Goal: Task Accomplishment & Management: Use online tool/utility

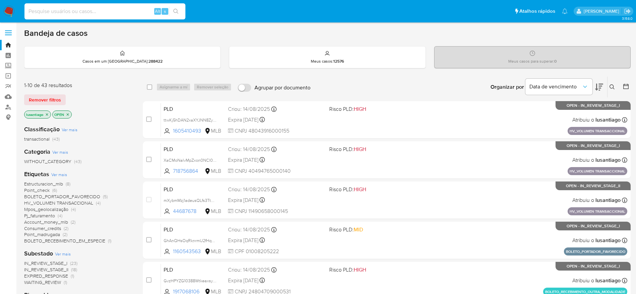
click at [108, 11] on input at bounding box center [104, 11] width 161 height 9
paste input "44687678"
type input "44687678"
click at [177, 12] on icon "search-icon" at bounding box center [175, 11] width 5 height 5
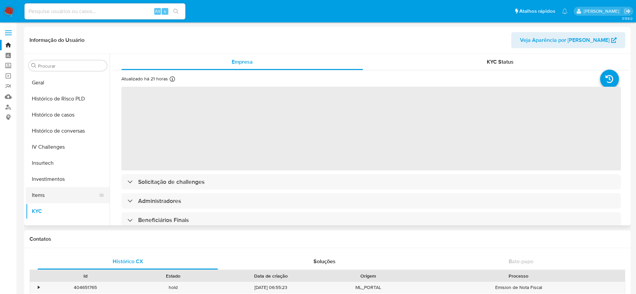
scroll to position [215, 0]
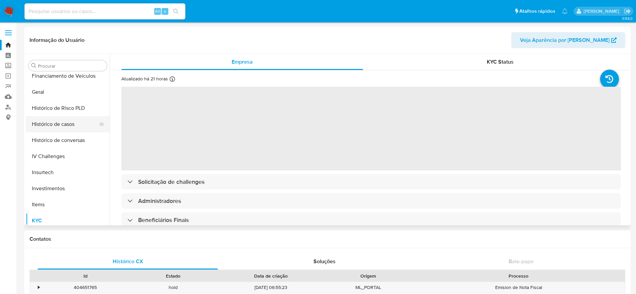
click at [68, 129] on button "Histórico de casos" at bounding box center [65, 124] width 78 height 16
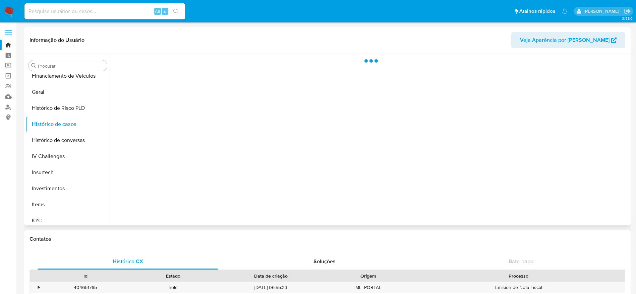
select select "10"
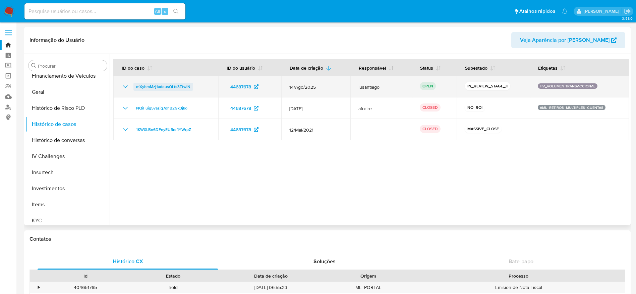
click at [143, 86] on span "mXybmMzj1adeusQLfs3TtwiN" at bounding box center [163, 87] width 54 height 8
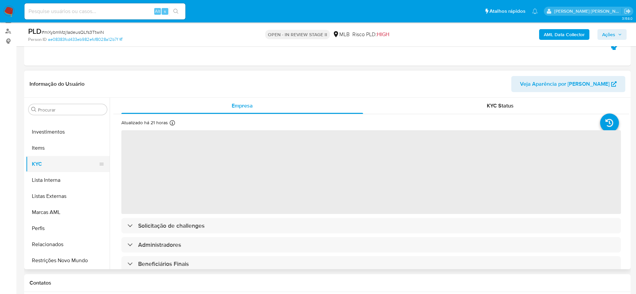
scroll to position [101, 0]
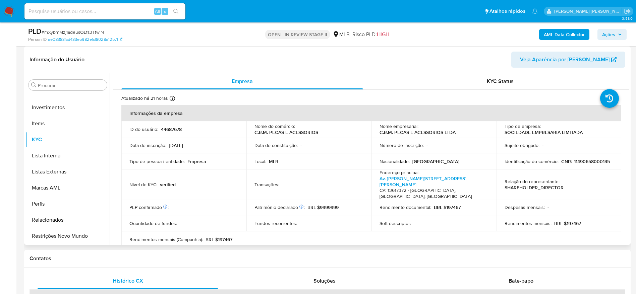
select select "10"
click at [591, 160] on p "CNPJ 11490658000145" at bounding box center [585, 162] width 49 height 6
copy p "11490658000145"
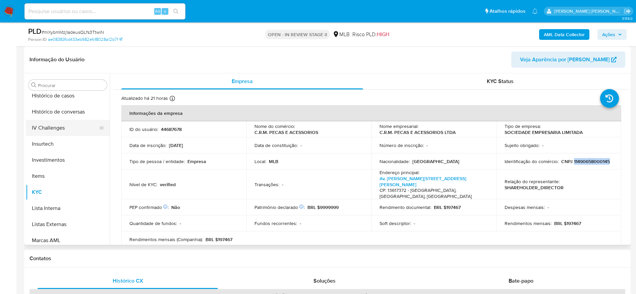
scroll to position [215, 0]
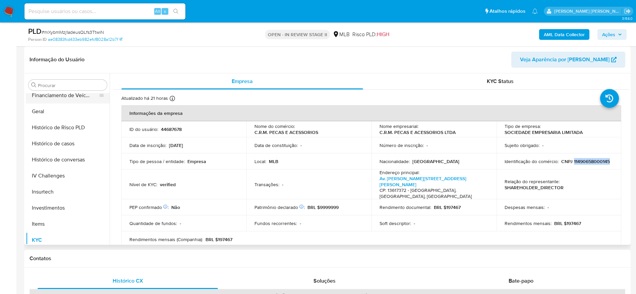
click at [51, 103] on button "Financiamento de Veículos" at bounding box center [65, 96] width 78 height 16
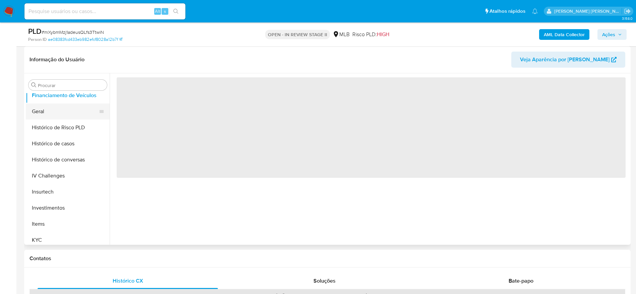
click at [57, 108] on button "Geral" at bounding box center [65, 112] width 78 height 16
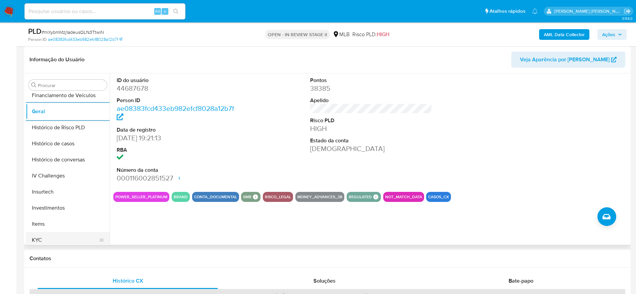
click at [43, 243] on button "KYC" at bounding box center [65, 240] width 78 height 16
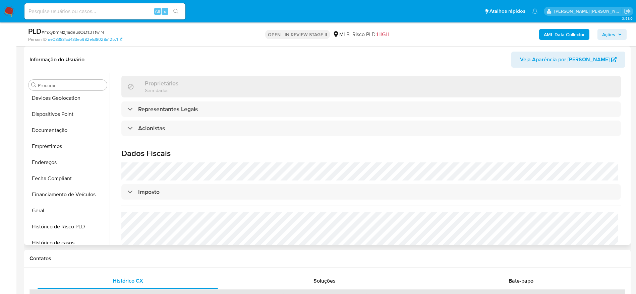
scroll to position [114, 0]
click at [61, 163] on button "Endereços" at bounding box center [65, 164] width 78 height 16
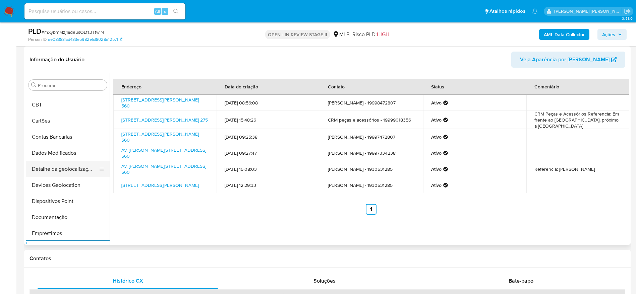
scroll to position [14, 0]
click at [82, 183] on button "Detalhe da geolocalização" at bounding box center [65, 184] width 78 height 16
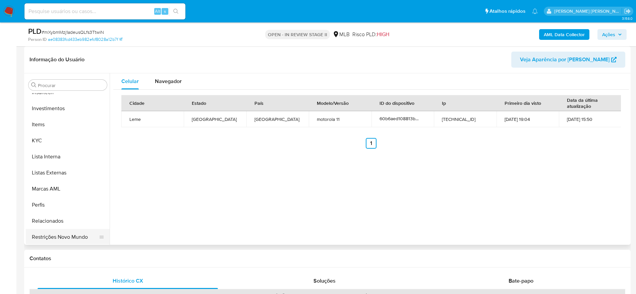
scroll to position [316, 0]
click at [56, 235] on button "Restrições Novo Mundo" at bounding box center [65, 236] width 78 height 16
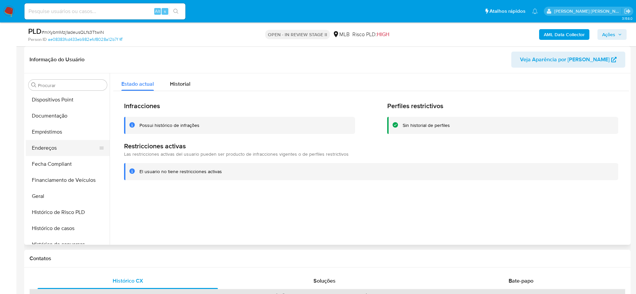
scroll to position [114, 0]
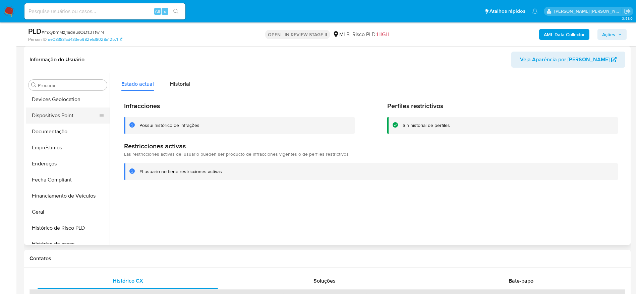
click at [61, 118] on button "Dispositivos Point" at bounding box center [65, 116] width 78 height 16
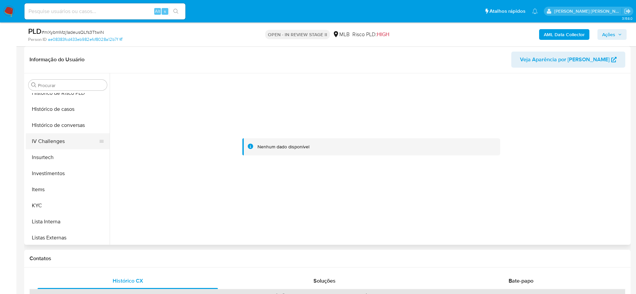
scroll to position [265, 0]
click at [63, 188] on button "KYC" at bounding box center [65, 190] width 78 height 16
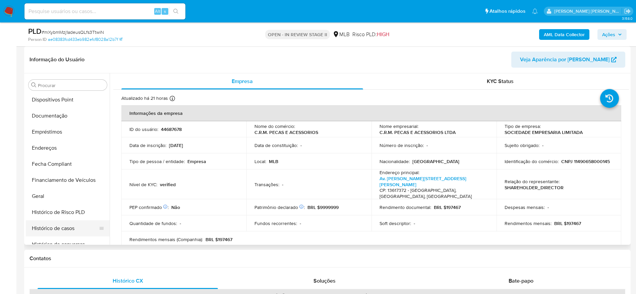
scroll to position [114, 0]
click at [58, 132] on button "Documentação" at bounding box center [65, 132] width 78 height 16
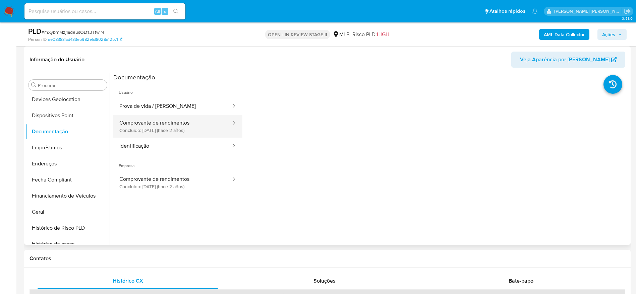
click at [181, 125] on button "Comprovante de rendimentos Concluído: 14/04/2023 (hace 2 años)" at bounding box center [172, 126] width 118 height 23
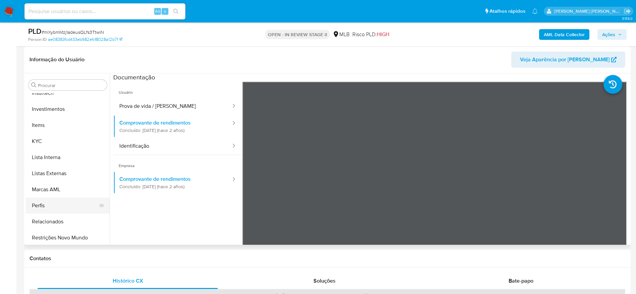
scroll to position [316, 0]
click at [54, 142] on button "KYC" at bounding box center [65, 140] width 78 height 16
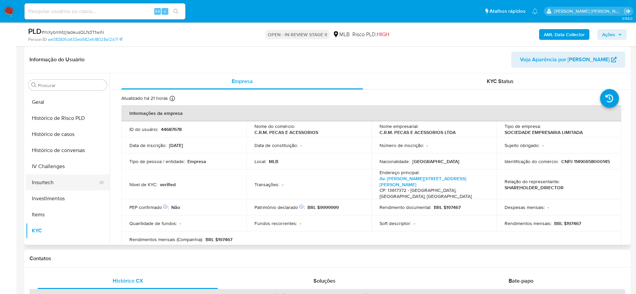
scroll to position [215, 0]
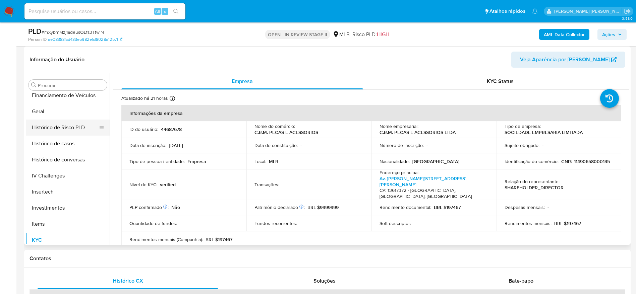
click at [51, 121] on button "Histórico de Risco PLD" at bounding box center [65, 128] width 78 height 16
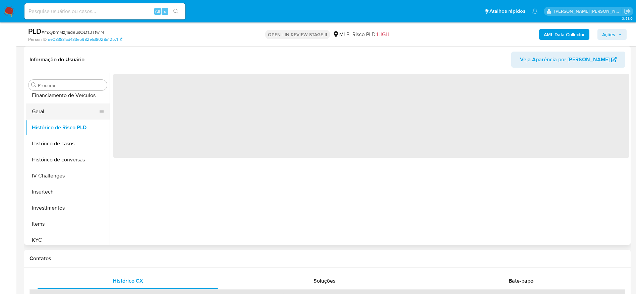
click at [51, 113] on button "Geral" at bounding box center [65, 112] width 78 height 16
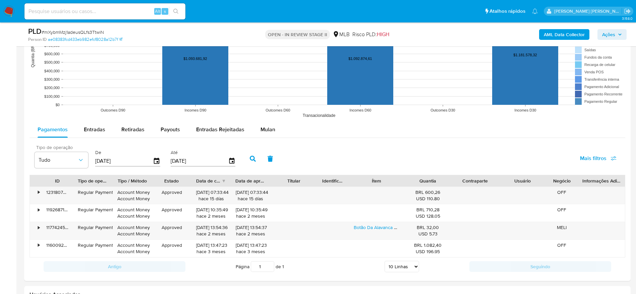
scroll to position [654, 0]
click at [92, 130] on span "Entradas" at bounding box center [94, 129] width 21 height 8
select select "10"
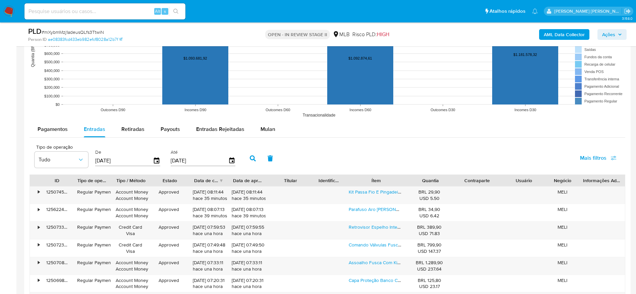
drag, startPoint x: 406, startPoint y: 182, endPoint x: 436, endPoint y: 179, distance: 30.3
click at [436, 179] on div "ID Tipo de operação Tipo / Método Estado Data de criação Data de aprovação Titu…" at bounding box center [327, 180] width 595 height 11
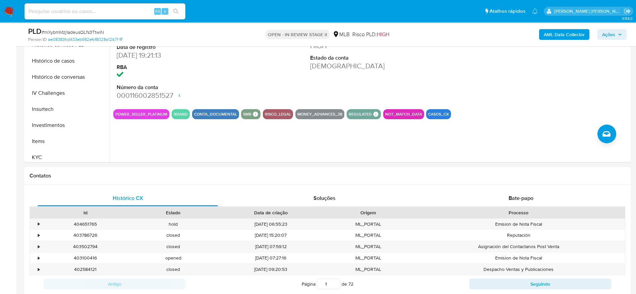
scroll to position [101, 0]
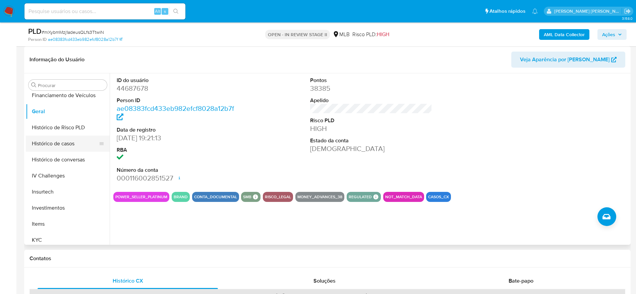
click at [63, 144] on button "Histórico de casos" at bounding box center [65, 144] width 78 height 16
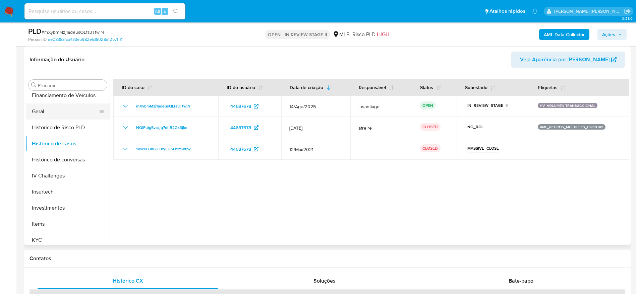
click at [43, 113] on button "Geral" at bounding box center [65, 112] width 78 height 16
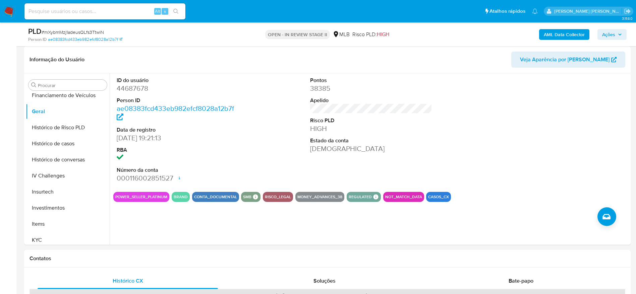
click at [615, 35] on span "Ações" at bounding box center [612, 34] width 20 height 9
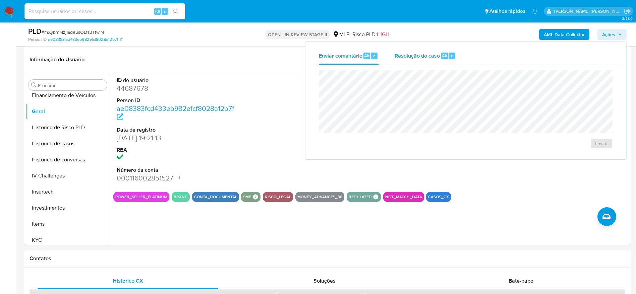
click at [410, 58] on span "Resolução do caso" at bounding box center [417, 56] width 45 height 8
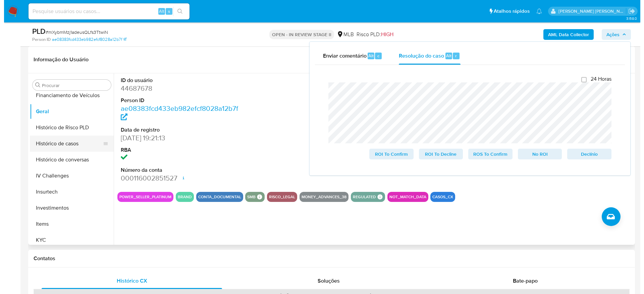
scroll to position [0, 0]
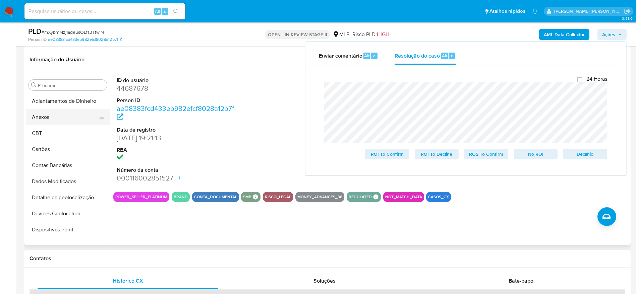
click at [47, 118] on button "Anexos" at bounding box center [65, 117] width 78 height 16
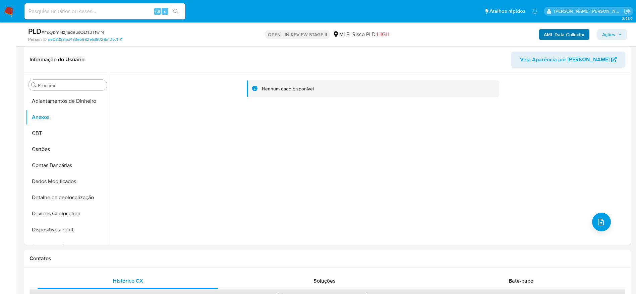
click at [561, 27] on div "AML Data Collector Ações" at bounding box center [528, 34] width 198 height 16
click at [561, 32] on b "AML Data Collector" at bounding box center [564, 34] width 41 height 11
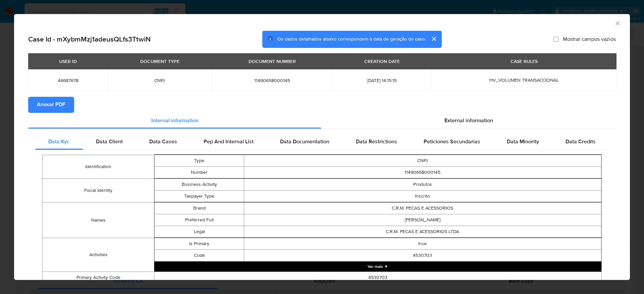
click at [54, 107] on span "Anexar PDF" at bounding box center [51, 105] width 29 height 15
click at [614, 24] on icon "Fechar a janela" at bounding box center [617, 23] width 7 height 7
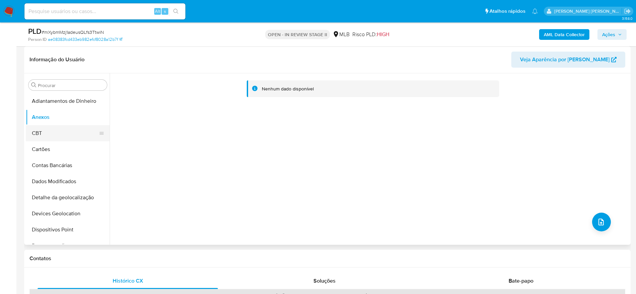
click at [68, 133] on button "CBT" at bounding box center [65, 133] width 78 height 16
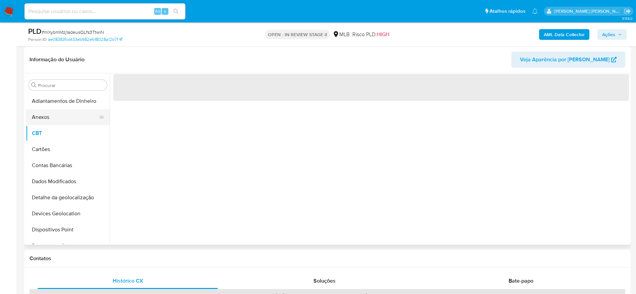
drag, startPoint x: 66, startPoint y: 119, endPoint x: 69, endPoint y: 120, distance: 3.7
click at [66, 119] on button "Anexos" at bounding box center [65, 117] width 78 height 16
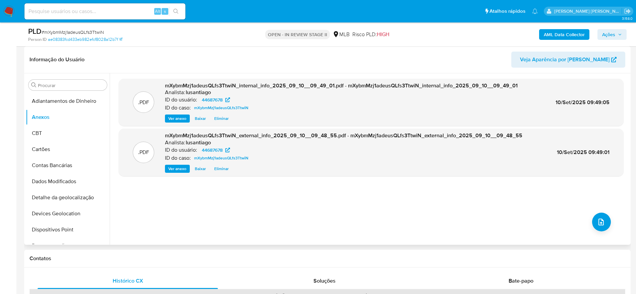
click at [590, 228] on div ".PDF mXybmMzj1adeusQLfs3TtwiN_internal_info_2025_09_10__09_49_01.pdf - mXybmMzj…" at bounding box center [371, 159] width 505 height 161
click at [600, 223] on icon "upload-file" at bounding box center [601, 222] width 8 height 8
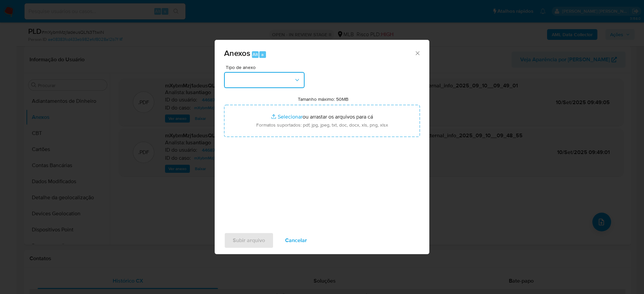
click at [253, 76] on button "button" at bounding box center [264, 80] width 80 height 16
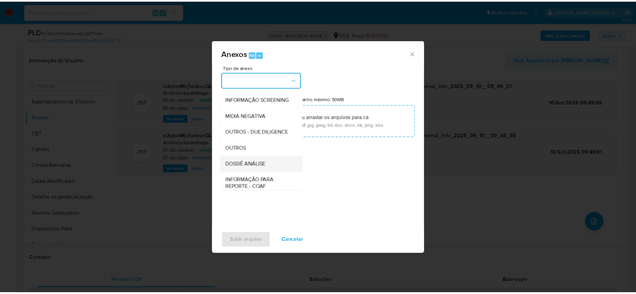
scroll to position [103, 0]
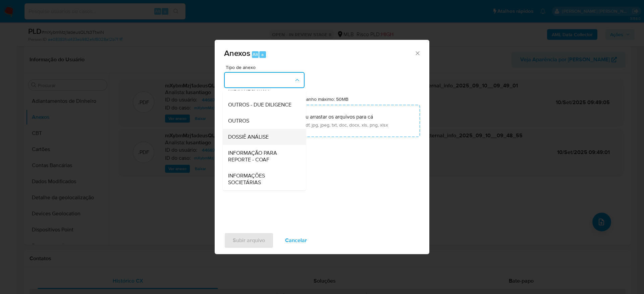
click at [253, 136] on span "DOSSIÊ ANÁLISE" at bounding box center [248, 137] width 41 height 7
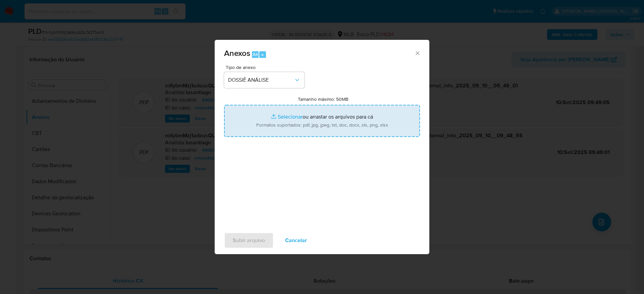
type input "C:\fakepath\Mulan 44687678_2025_09_10_07_24_36.xlsx"
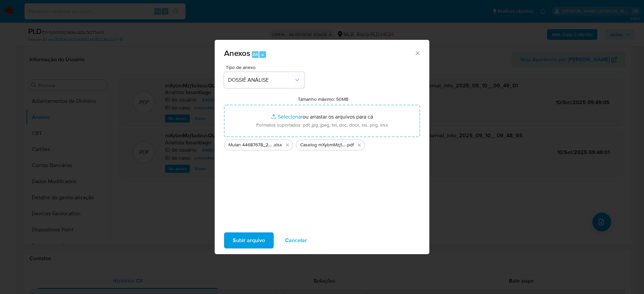
click at [250, 236] on span "Subir arquivo" at bounding box center [249, 240] width 32 height 15
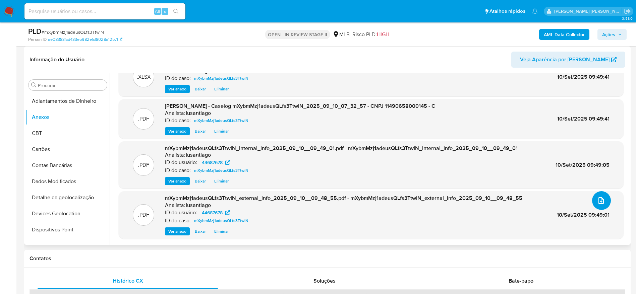
scroll to position [0, 0]
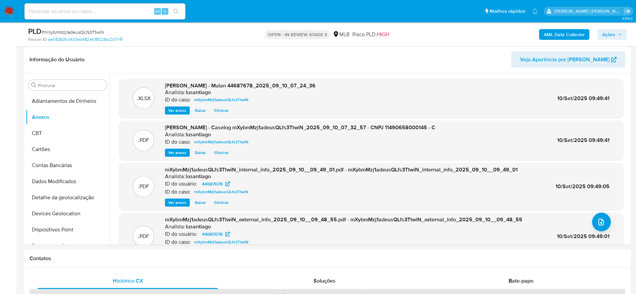
click at [608, 32] on span "Ações" at bounding box center [608, 34] width 13 height 11
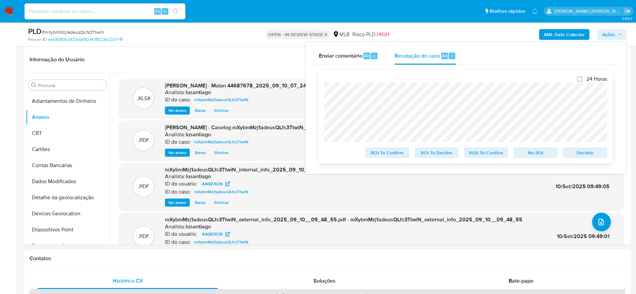
click at [533, 156] on span "No ROI" at bounding box center [535, 152] width 35 height 9
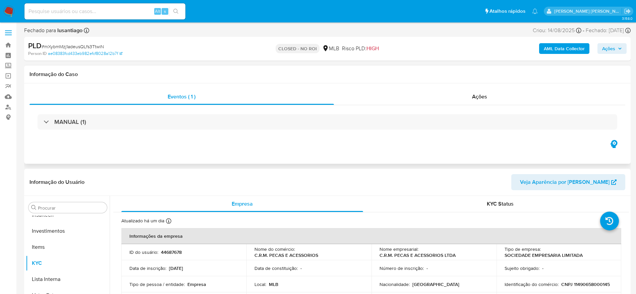
scroll to position [316, 0]
select select "10"
click at [7, 45] on link "Bandeja" at bounding box center [40, 45] width 80 height 10
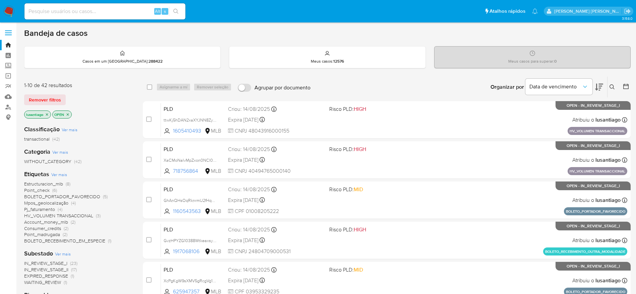
click at [126, 17] on div "Alt s" at bounding box center [104, 11] width 161 height 16
click at [120, 10] on input at bounding box center [104, 11] width 161 height 9
paste input "1605410493"
type input "1605410493"
click at [176, 9] on icon "search-icon" at bounding box center [175, 11] width 5 height 5
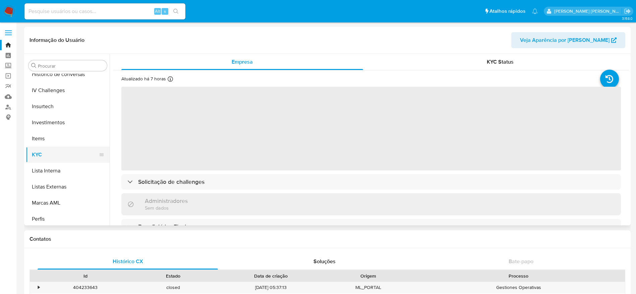
scroll to position [215, 0]
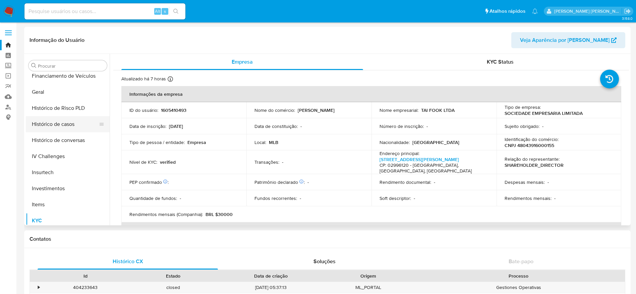
select select "10"
click at [60, 122] on button "Histórico de casos" at bounding box center [65, 124] width 78 height 16
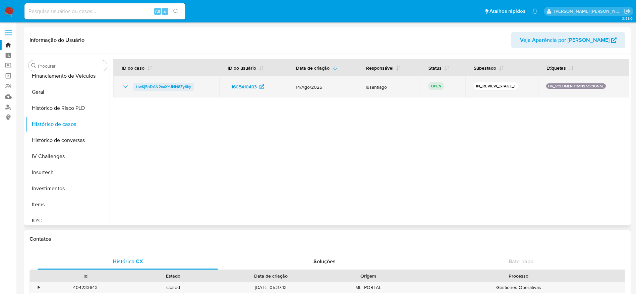
click at [165, 88] on span "ttwKj5hDAN2xaXYJNN8Zy6Ky" at bounding box center [163, 87] width 55 height 8
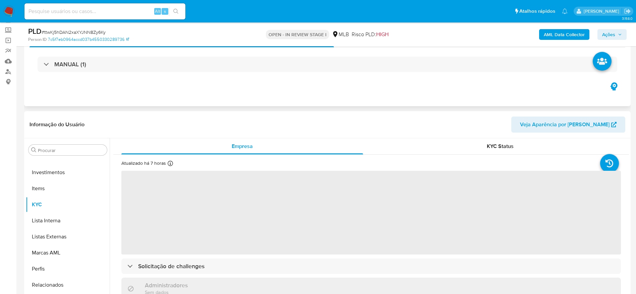
scroll to position [101, 0]
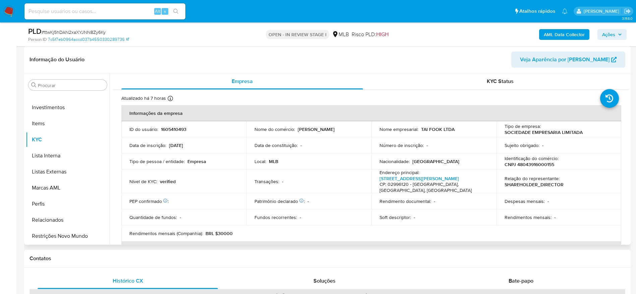
select select "10"
click at [531, 165] on p "CNPJ 48043916000155" at bounding box center [530, 165] width 50 height 6
copy p "48043916000155"
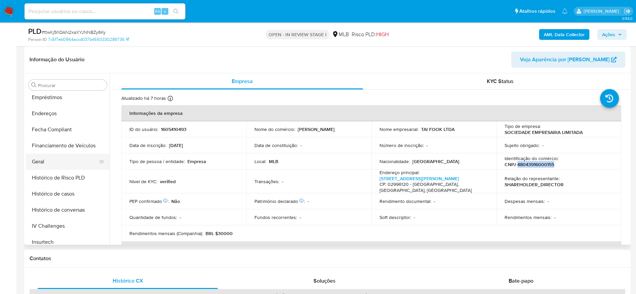
click at [55, 164] on button "Geral" at bounding box center [65, 162] width 78 height 16
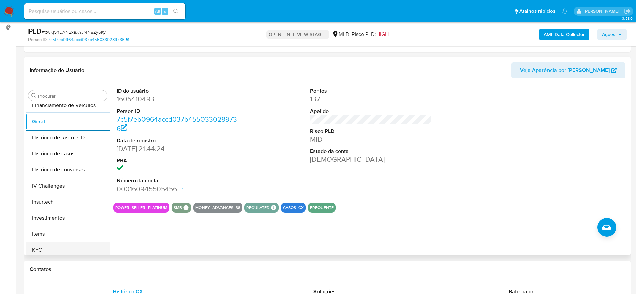
scroll to position [265, 0]
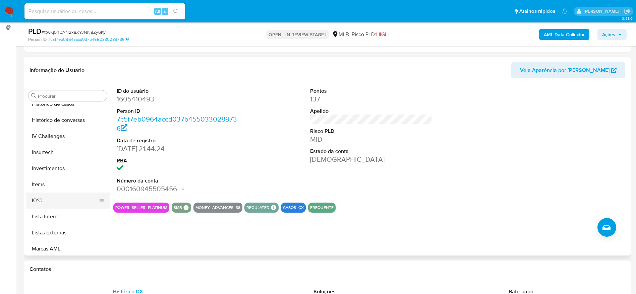
click at [54, 199] on button "KYC" at bounding box center [65, 201] width 78 height 16
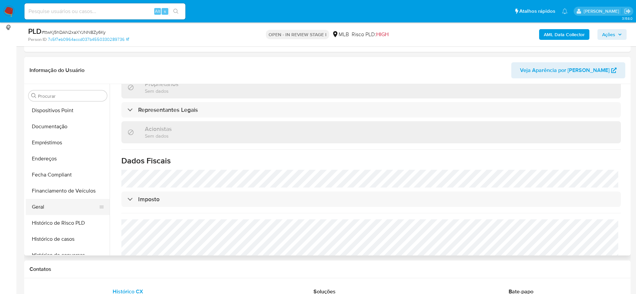
scroll to position [114, 0]
click at [52, 181] on button "Endereços" at bounding box center [65, 175] width 78 height 16
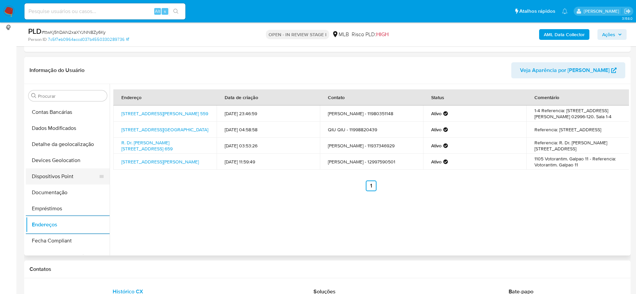
scroll to position [14, 0]
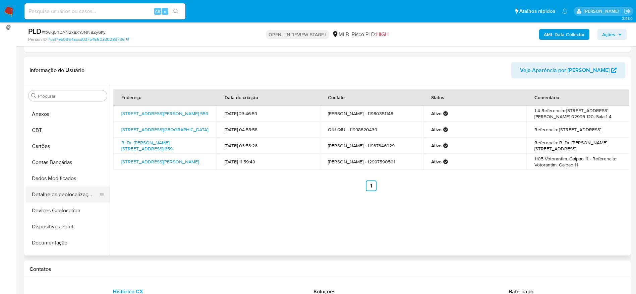
click at [66, 193] on button "Detalhe da geolocalização" at bounding box center [65, 195] width 78 height 16
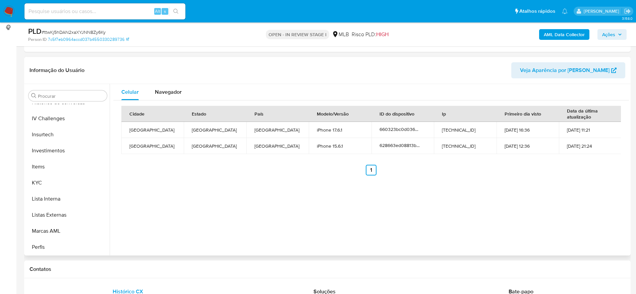
scroll to position [316, 0]
click at [50, 251] on button "Restrições Novo Mundo" at bounding box center [65, 247] width 78 height 16
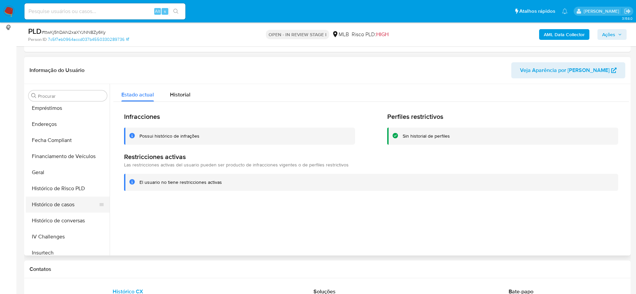
scroll to position [114, 0]
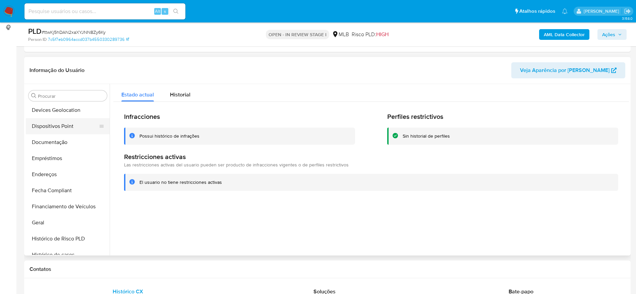
click at [58, 128] on button "Dispositivos Point" at bounding box center [65, 126] width 78 height 16
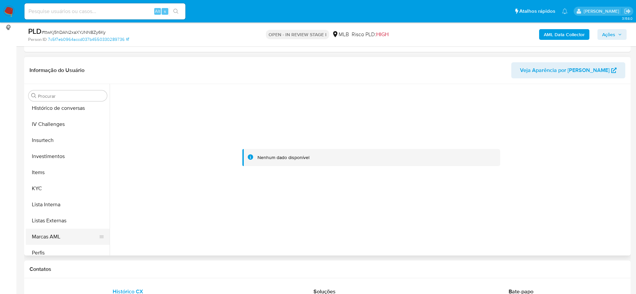
scroll to position [316, 0]
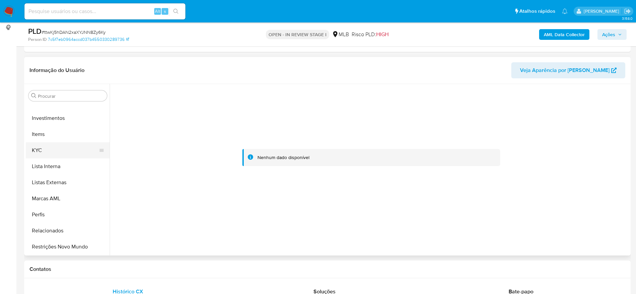
click at [43, 146] on button "KYC" at bounding box center [65, 151] width 78 height 16
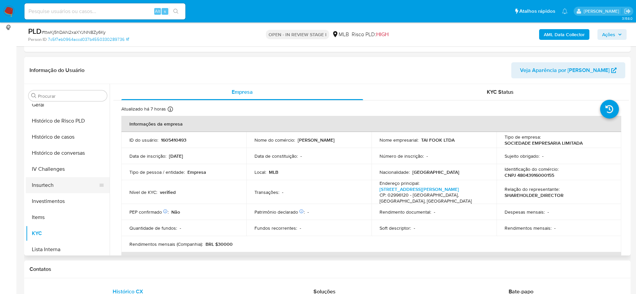
scroll to position [215, 0]
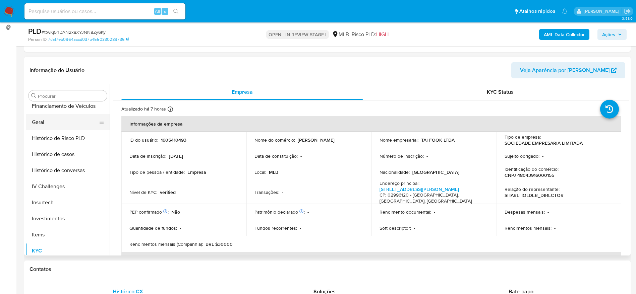
click at [53, 124] on button "Geral" at bounding box center [65, 122] width 78 height 16
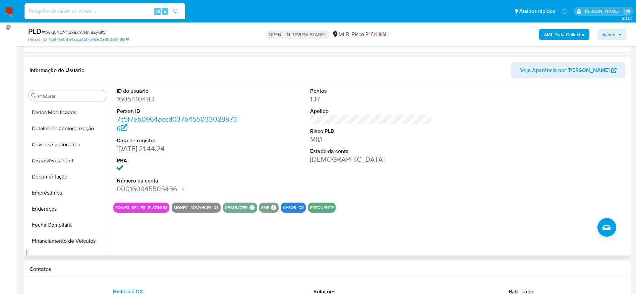
scroll to position [64, 0]
click at [49, 199] on button "Documentação" at bounding box center [65, 193] width 78 height 16
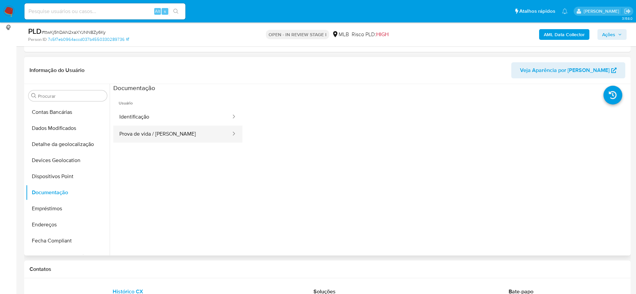
click at [155, 133] on button "Prova de vida / Selfie" at bounding box center [172, 134] width 118 height 17
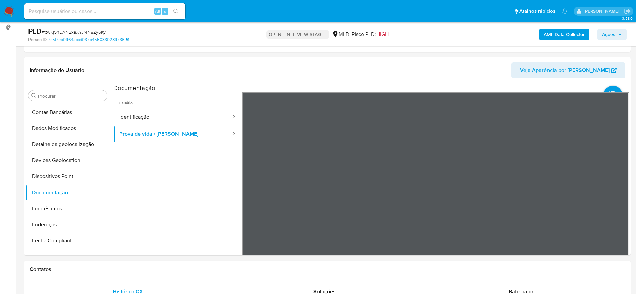
click at [604, 34] on span "Ações" at bounding box center [608, 34] width 13 height 11
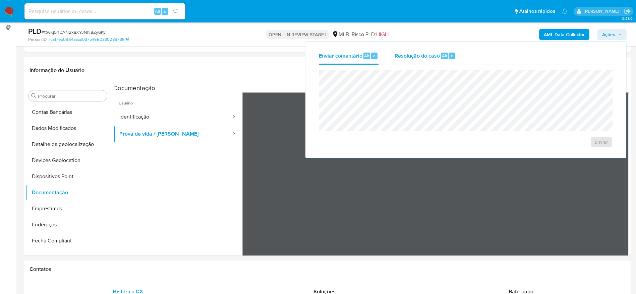
click at [411, 61] on div "Resolução do caso Alt r" at bounding box center [425, 55] width 61 height 17
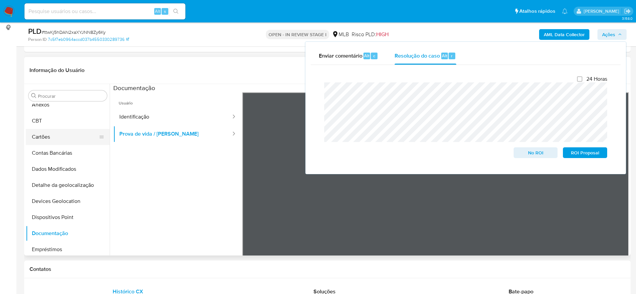
scroll to position [0, 0]
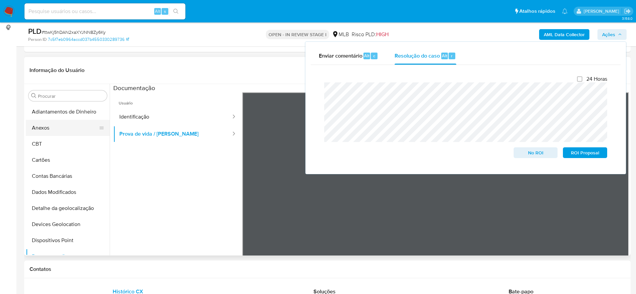
click at [57, 125] on button "Anexos" at bounding box center [65, 128] width 78 height 16
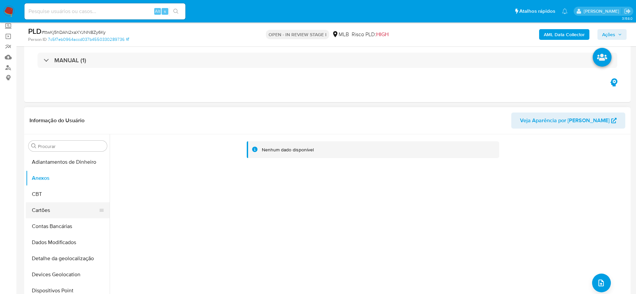
scroll to position [50, 0]
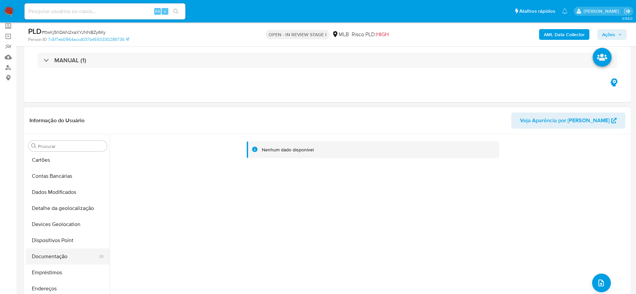
click at [59, 263] on button "Documentação" at bounding box center [65, 257] width 78 height 16
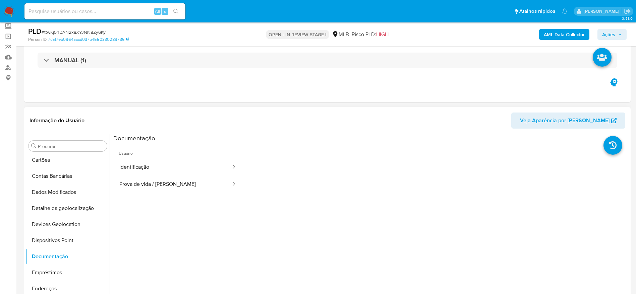
drag, startPoint x: 148, startPoint y: 177, endPoint x: 157, endPoint y: 156, distance: 22.8
click at [148, 175] on ul "Identificação Prova de vida / Selfie" at bounding box center [177, 176] width 129 height 34
click at [151, 167] on button "Identificação" at bounding box center [172, 167] width 118 height 17
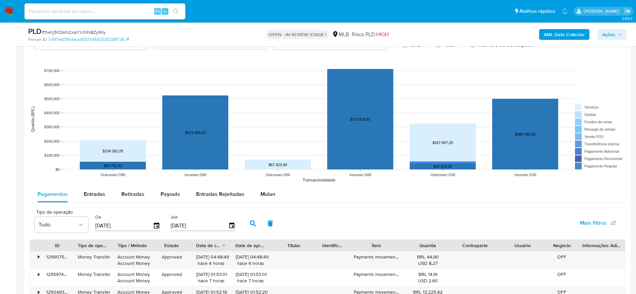
scroll to position [694, 0]
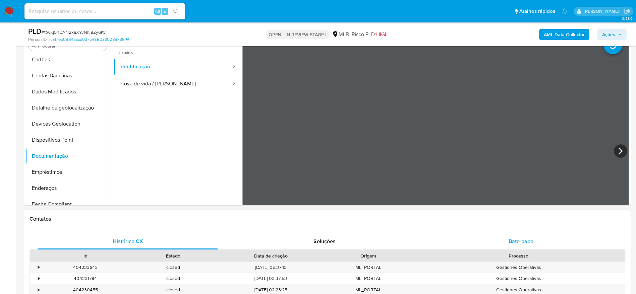
click at [518, 241] on span "Bate-papo" at bounding box center [521, 242] width 25 height 8
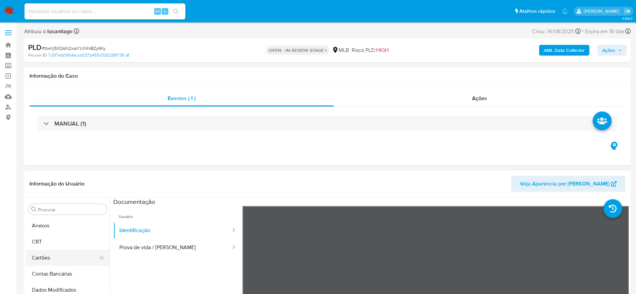
scroll to position [0, 0]
click at [63, 238] on button "Anexos" at bounding box center [65, 242] width 78 height 16
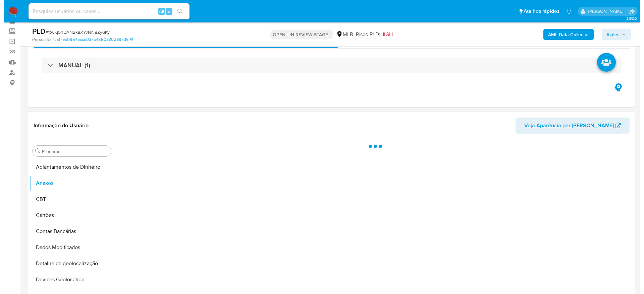
scroll to position [50, 0]
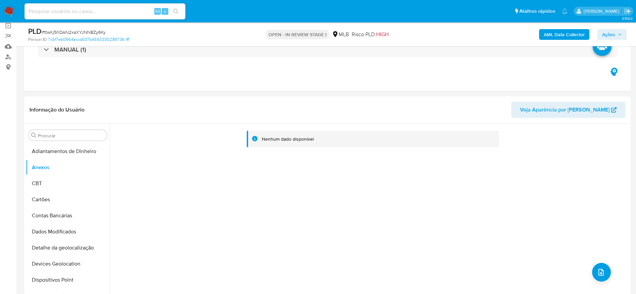
click at [567, 33] on b "AML Data Collector" at bounding box center [564, 34] width 41 height 11
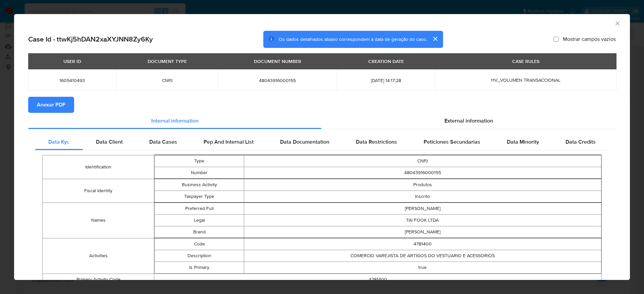
click at [58, 99] on span "Anexar PDF" at bounding box center [51, 105] width 29 height 15
click at [615, 22] on icon "Fechar a janela" at bounding box center [617, 23] width 4 height 4
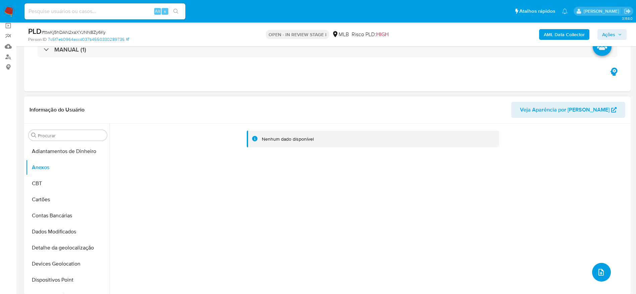
click at [603, 267] on button "upload-file" at bounding box center [601, 272] width 19 height 19
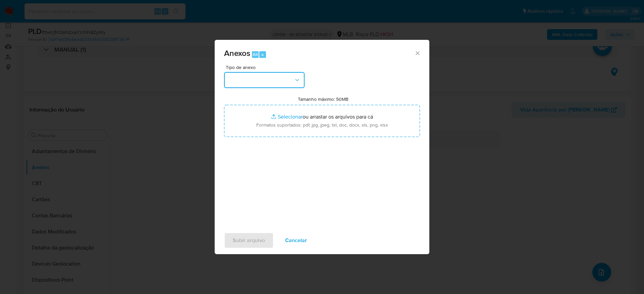
click at [278, 75] on button "button" at bounding box center [264, 80] width 80 height 16
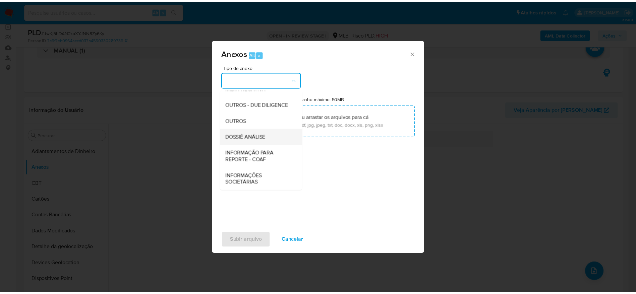
scroll to position [103, 0]
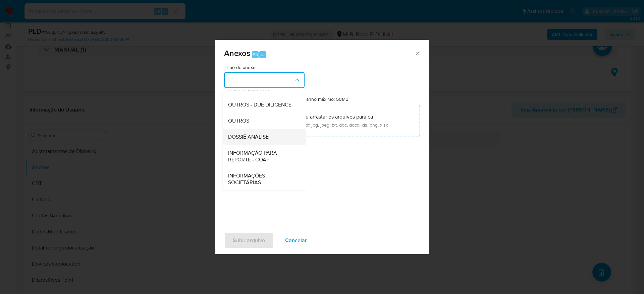
click at [261, 143] on div "DOSSIÊ ANÁLISE" at bounding box center [262, 137] width 68 height 16
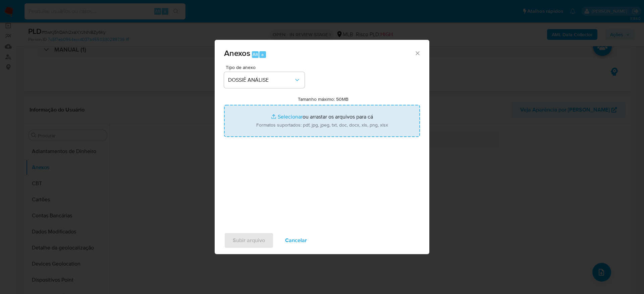
type input "C:\fakepath\Mulan 1605410493_2025_09_10_07_23_40.xlsx"
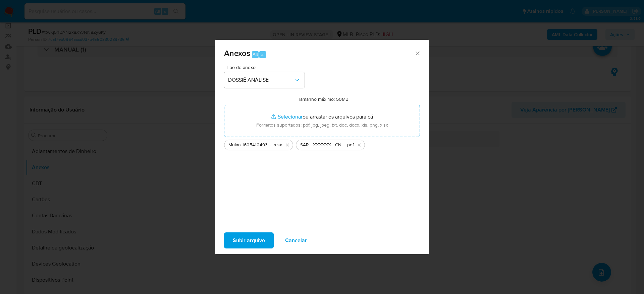
click at [251, 240] on span "Subir arquivo" at bounding box center [249, 240] width 32 height 15
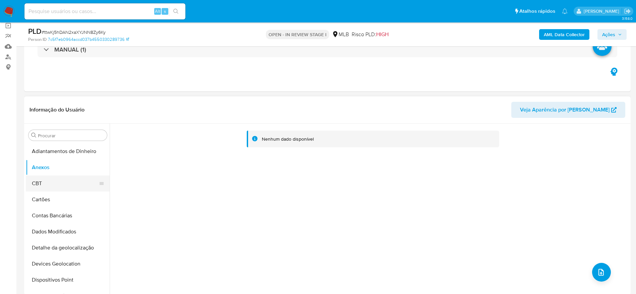
click at [56, 190] on button "CBT" at bounding box center [65, 184] width 78 height 16
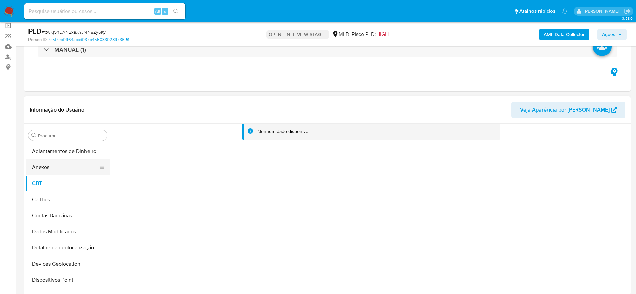
click at [59, 169] on button "Anexos" at bounding box center [65, 168] width 78 height 16
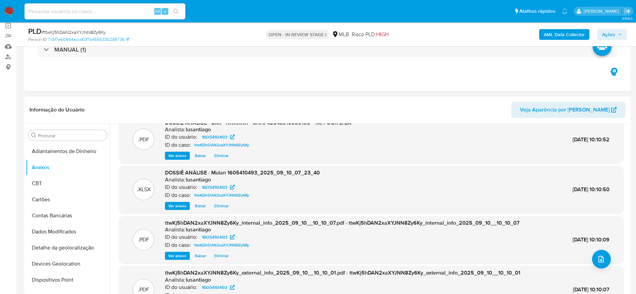
scroll to position [0, 0]
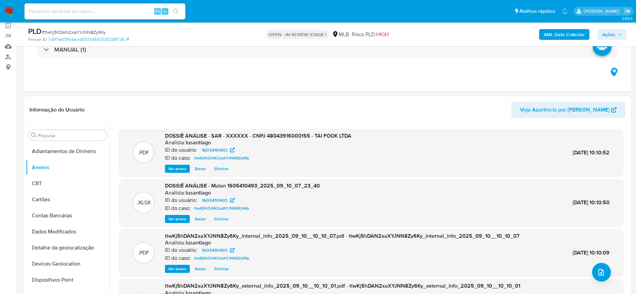
click at [617, 34] on span "Ações" at bounding box center [612, 34] width 20 height 9
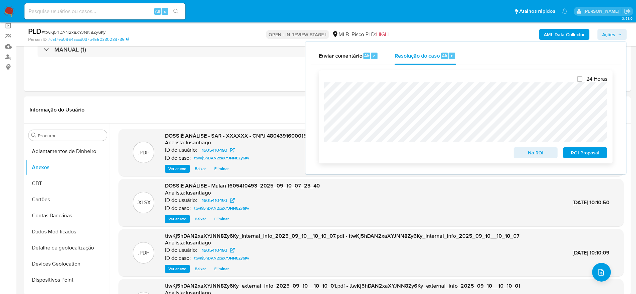
click at [583, 155] on span "ROI Proposal" at bounding box center [585, 152] width 35 height 9
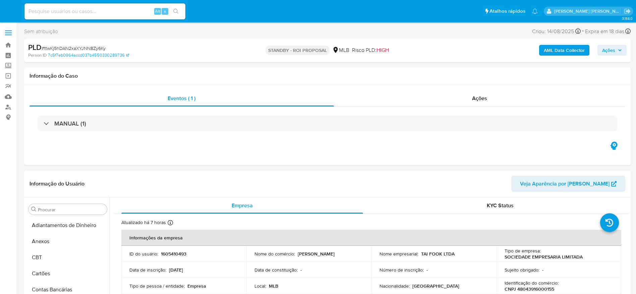
select select "10"
click at [10, 45] on link "Bandeja" at bounding box center [40, 45] width 80 height 10
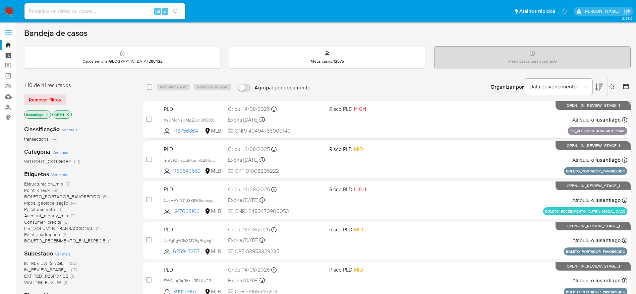
click at [9, 53] on link "Painel" at bounding box center [40, 55] width 80 height 10
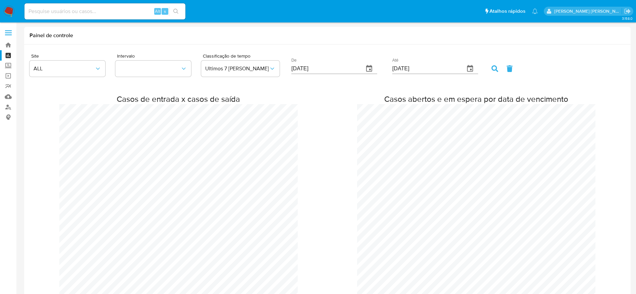
scroll to position [1296, 636]
click at [107, 11] on input at bounding box center [104, 11] width 161 height 9
paste input "217998862"
type input "217998862"
click at [176, 11] on icon "search-icon" at bounding box center [175, 11] width 5 height 5
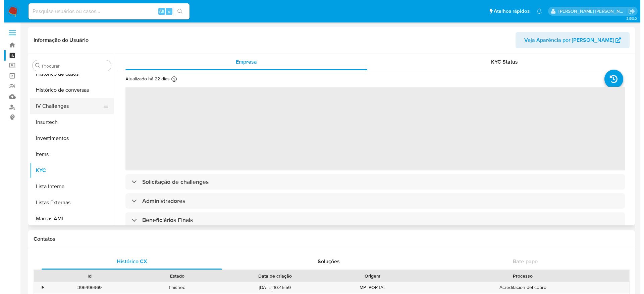
scroll to position [215, 0]
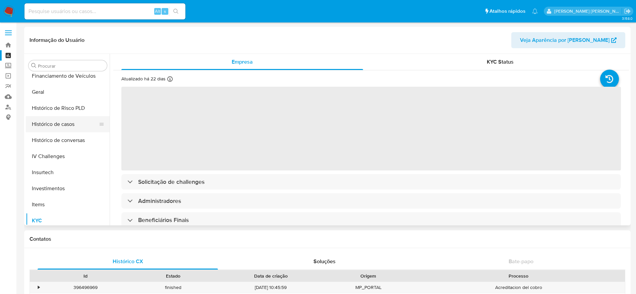
click at [53, 125] on button "Histórico de casos" at bounding box center [65, 124] width 78 height 16
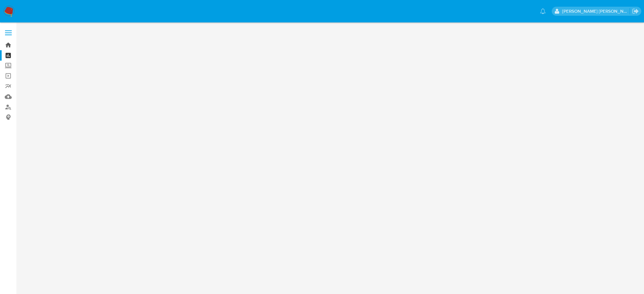
click at [5, 46] on link "Bandeja" at bounding box center [40, 45] width 80 height 10
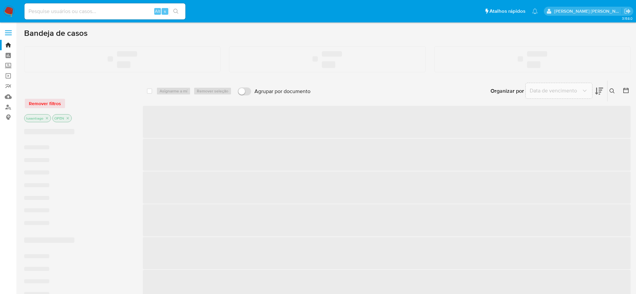
click at [108, 8] on input at bounding box center [104, 11] width 161 height 9
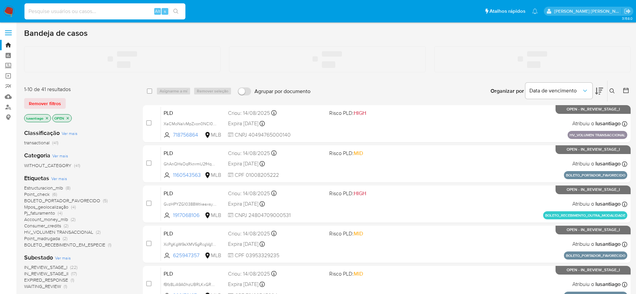
paste input "217998862"
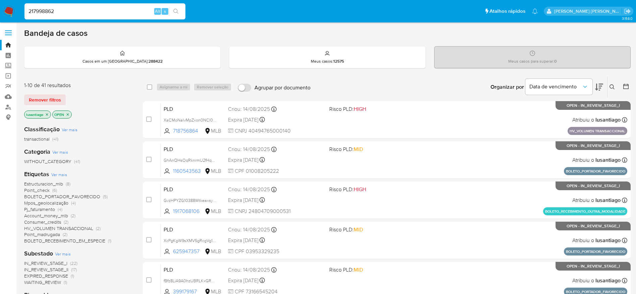
type input "217998862"
click at [179, 10] on button "search-icon" at bounding box center [176, 11] width 14 height 9
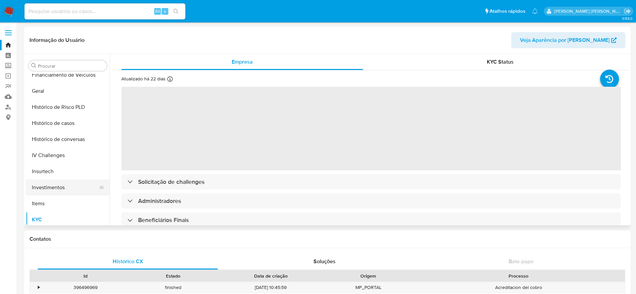
scroll to position [215, 0]
click at [62, 128] on button "Histórico de casos" at bounding box center [65, 124] width 78 height 16
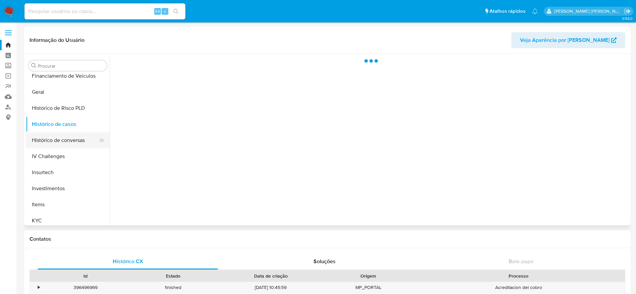
select select "10"
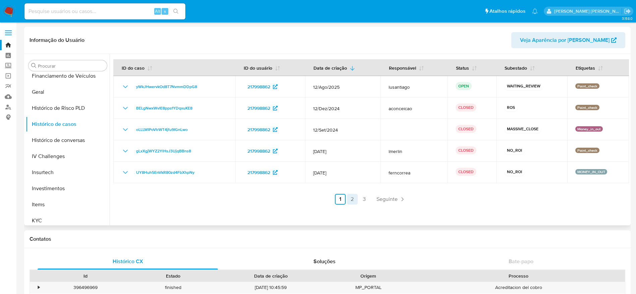
click at [354, 200] on link "2" at bounding box center [352, 199] width 11 height 11
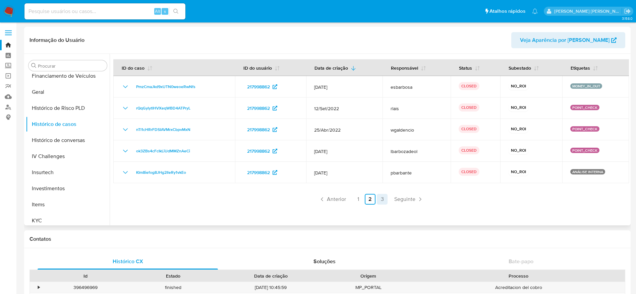
click at [379, 202] on link "3" at bounding box center [382, 199] width 11 height 11
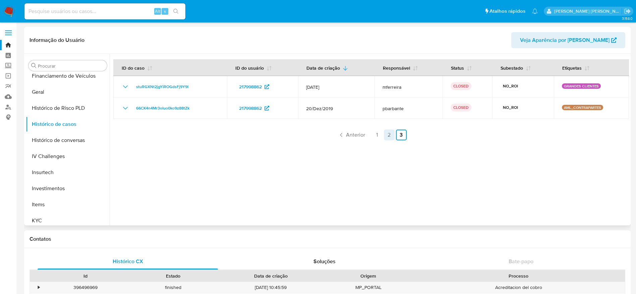
click at [389, 134] on link "2" at bounding box center [389, 135] width 11 height 11
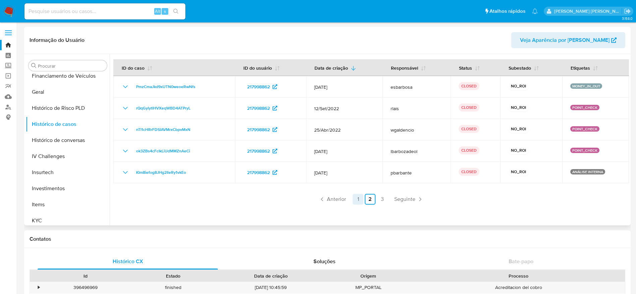
click at [356, 198] on link "1" at bounding box center [358, 199] width 11 height 11
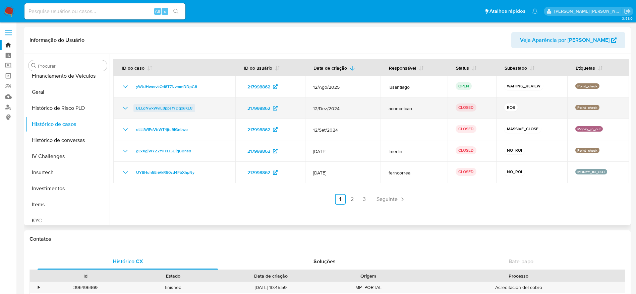
click at [186, 108] on span "BELgNwxWvIE8ppsfYDqxuKE8" at bounding box center [164, 108] width 56 height 8
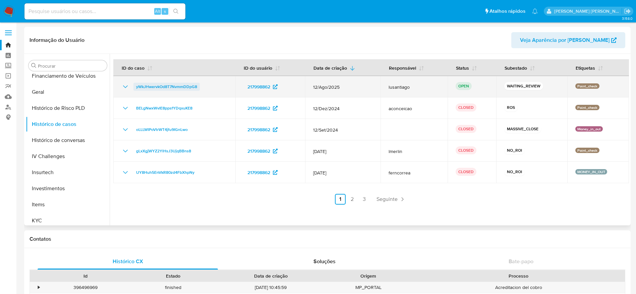
click at [152, 85] on span "yWkJHwervkOd8T7NvmmDDpG8" at bounding box center [166, 87] width 61 height 8
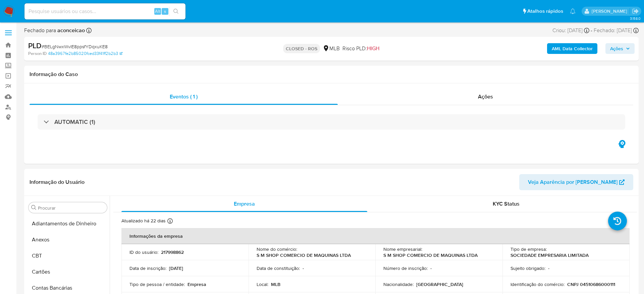
select select "10"
click at [405, 94] on div "Ações" at bounding box center [480, 97] width 292 height 16
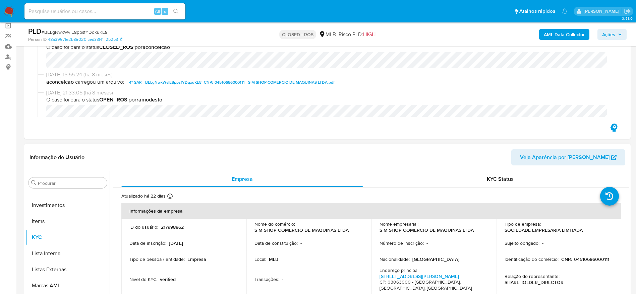
scroll to position [0, 0]
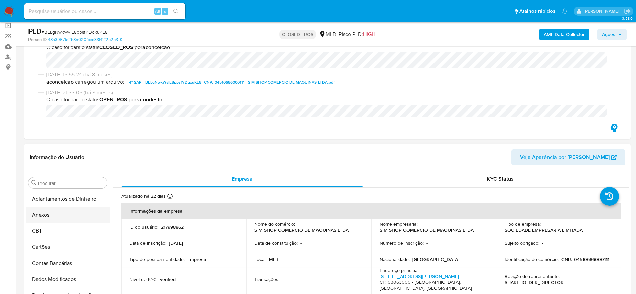
click at [51, 220] on button "Anexos" at bounding box center [65, 215] width 78 height 16
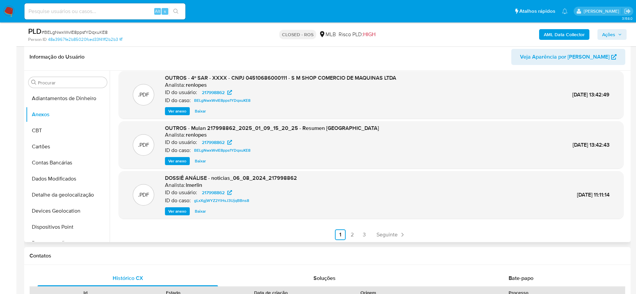
scroll to position [56, 0]
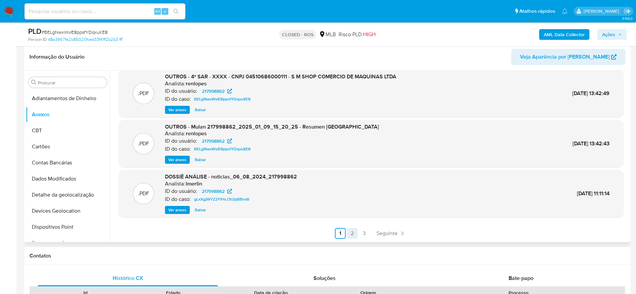
click at [349, 235] on link "2" at bounding box center [352, 233] width 11 height 11
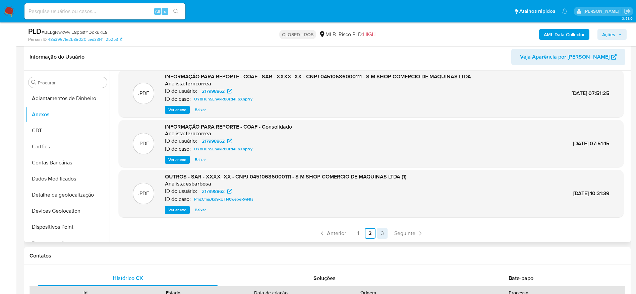
click at [381, 234] on link "3" at bounding box center [382, 233] width 11 height 11
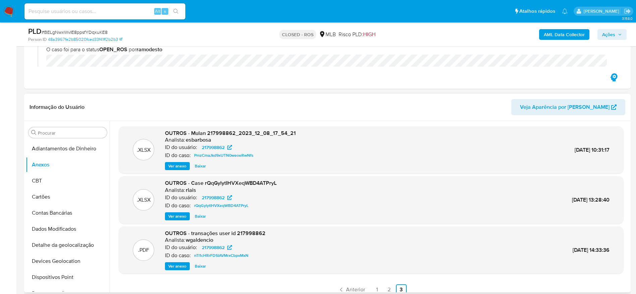
scroll to position [151, 0]
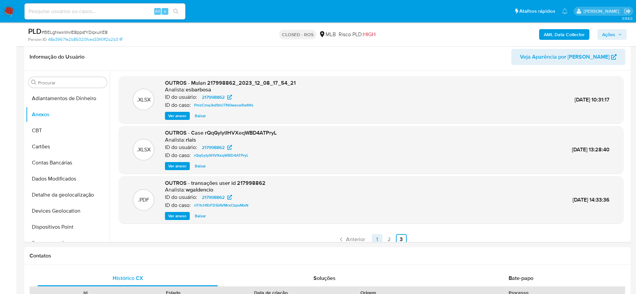
click at [373, 240] on link "1" at bounding box center [377, 239] width 11 height 11
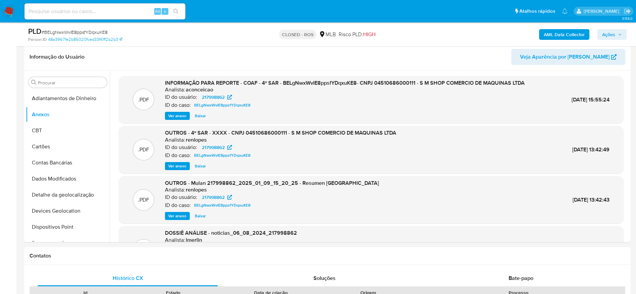
click at [177, 115] on span "Ver anexo" at bounding box center [177, 116] width 18 height 7
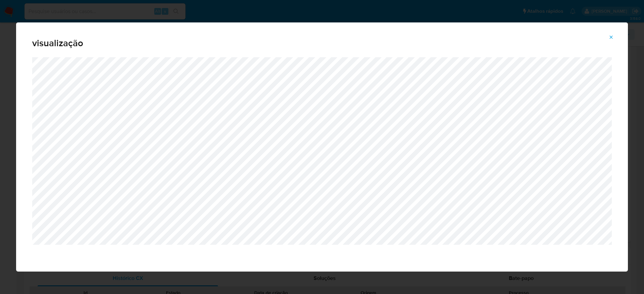
click at [610, 37] on icon "Attachment preview" at bounding box center [611, 37] width 3 height 3
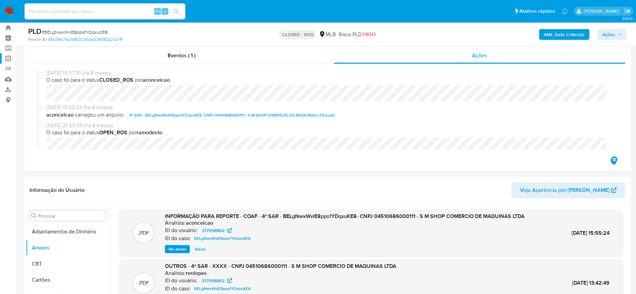
scroll to position [0, 0]
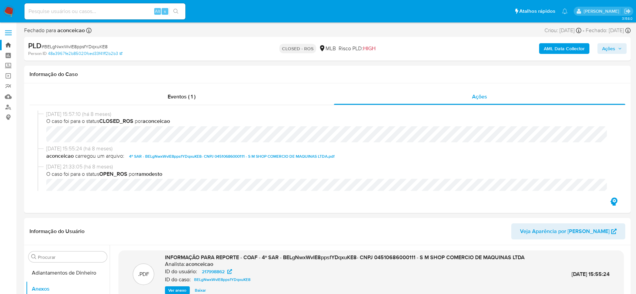
click at [11, 45] on link "Bandeja" at bounding box center [40, 45] width 80 height 10
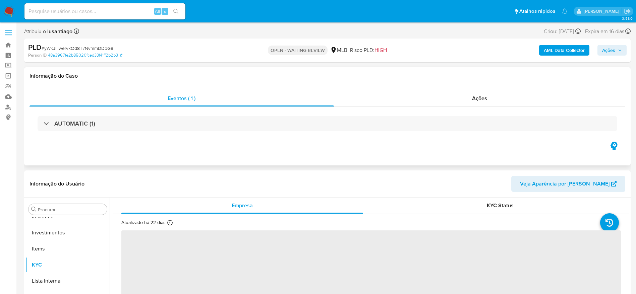
scroll to position [316, 0]
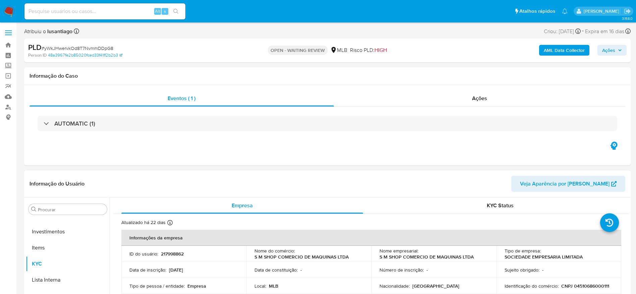
select select "10"
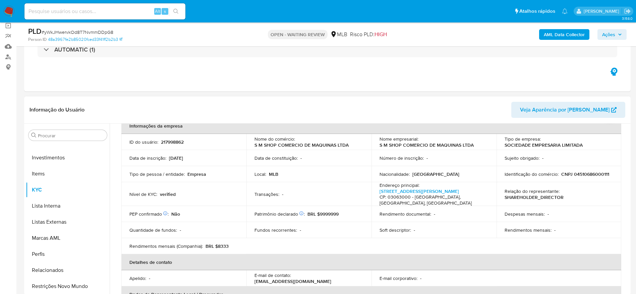
scroll to position [24, 0]
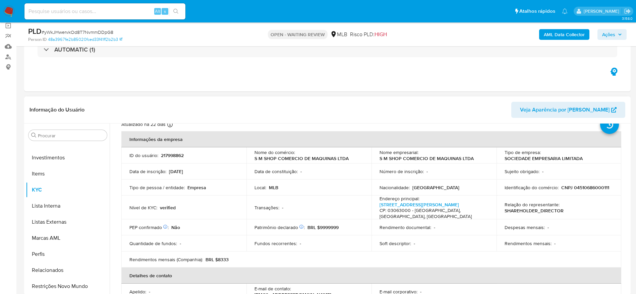
click at [586, 189] on p "CNPJ 04510686000111" at bounding box center [585, 188] width 48 height 6
copy p "04510686000111"
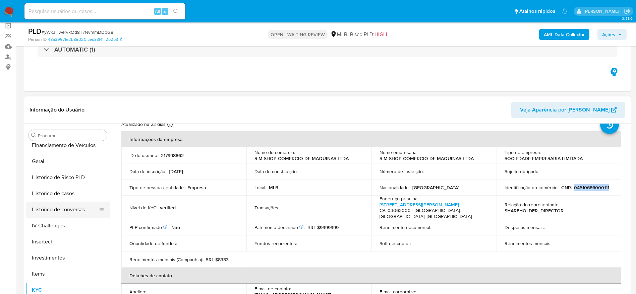
scroll to position [215, 0]
click at [50, 162] on button "Geral" at bounding box center [65, 162] width 78 height 16
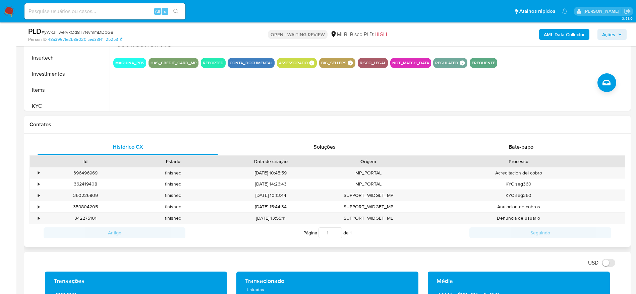
scroll to position [252, 0]
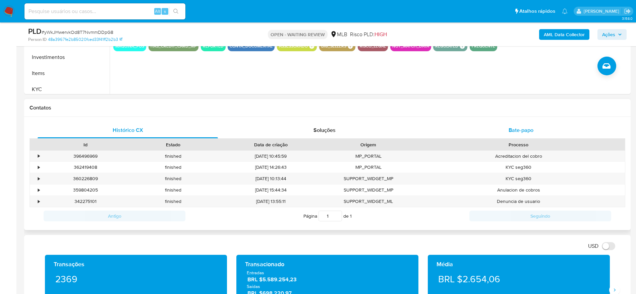
click at [527, 127] on span "Bate-papo" at bounding box center [521, 130] width 25 height 8
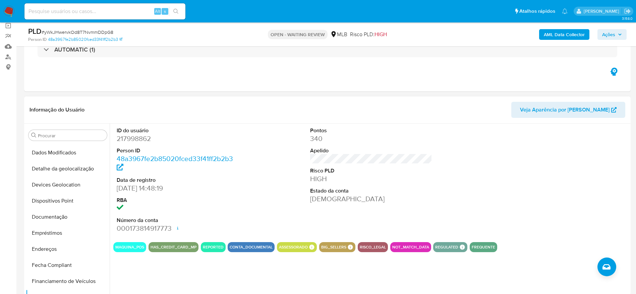
scroll to position [64, 0]
click at [58, 234] on button "Documentação" at bounding box center [65, 232] width 78 height 16
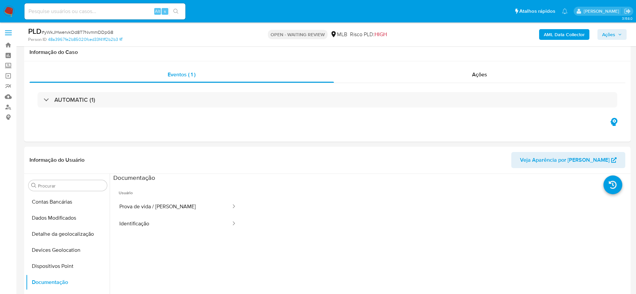
scroll to position [50, 0]
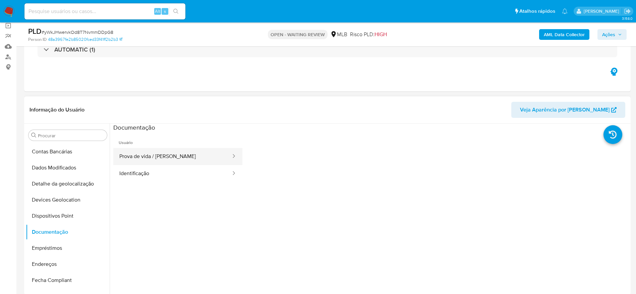
drag, startPoint x: 172, startPoint y: 127, endPoint x: 170, endPoint y: 160, distance: 33.3
click at [172, 127] on div "Documentação" at bounding box center [371, 128] width 516 height 8
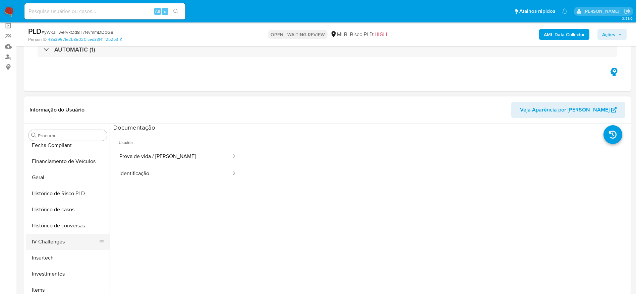
scroll to position [215, 0]
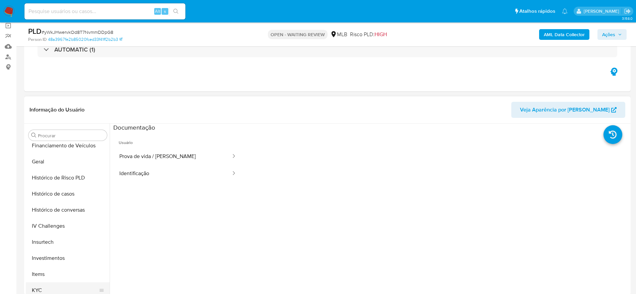
click at [51, 284] on button "KYC" at bounding box center [65, 291] width 78 height 16
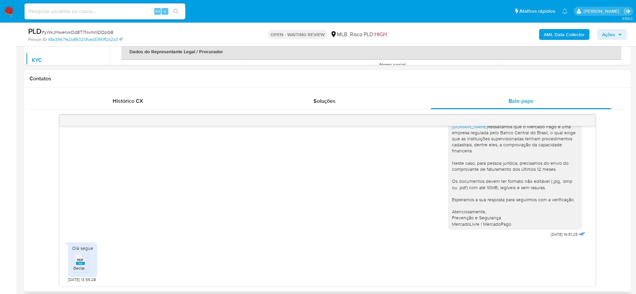
scroll to position [302, 0]
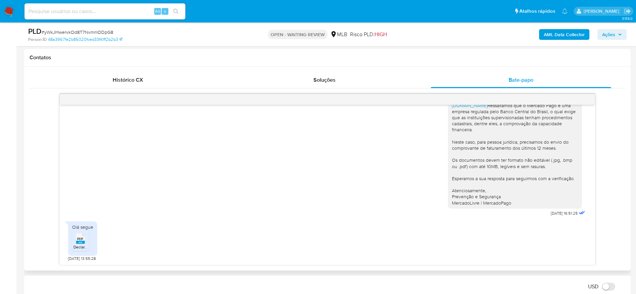
click at [80, 240] on span "PDF" at bounding box center [80, 239] width 6 height 4
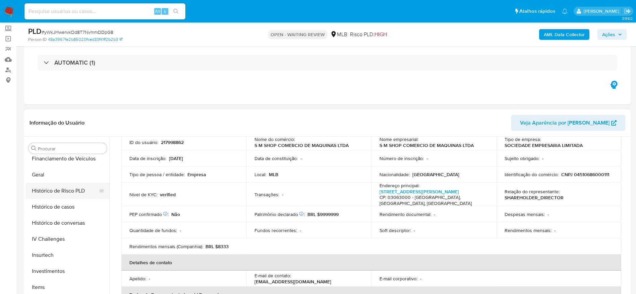
scroll to position [50, 0]
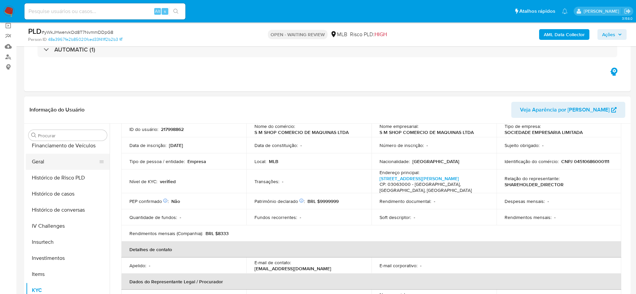
click at [48, 164] on button "Geral" at bounding box center [65, 162] width 78 height 16
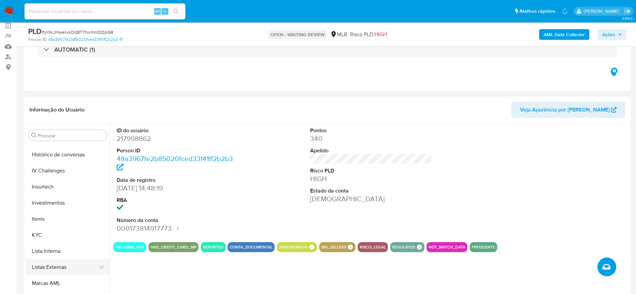
scroll to position [316, 0]
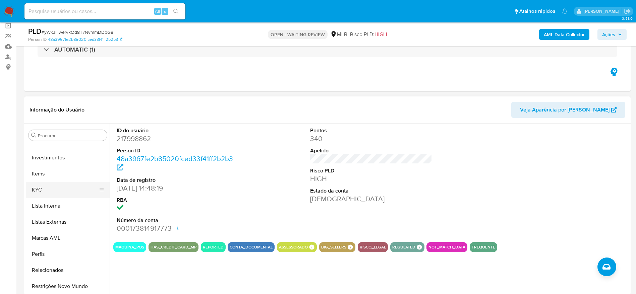
click at [34, 182] on button "KYC" at bounding box center [65, 190] width 78 height 16
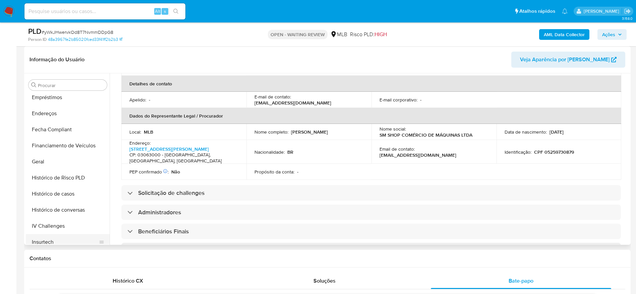
scroll to position [114, 0]
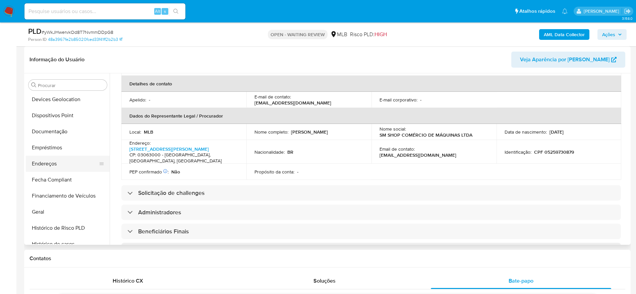
click at [49, 165] on button "Endereços" at bounding box center [65, 164] width 78 height 16
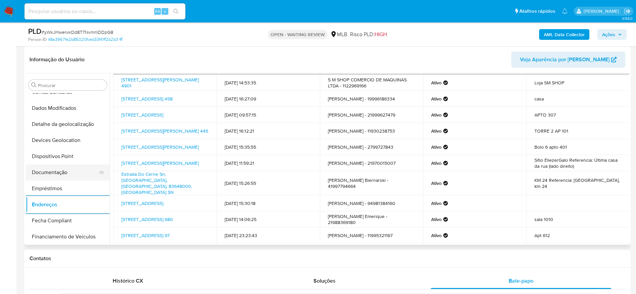
scroll to position [64, 0]
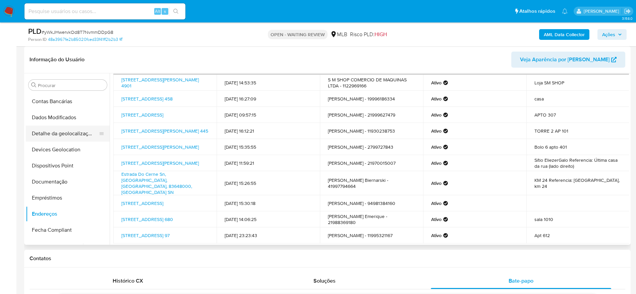
click at [58, 132] on button "Detalhe da geolocalização" at bounding box center [65, 134] width 78 height 16
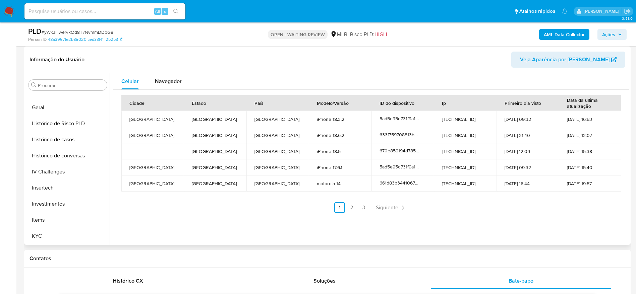
scroll to position [316, 0]
click at [46, 237] on button "Restrições Novo Mundo" at bounding box center [65, 236] width 78 height 16
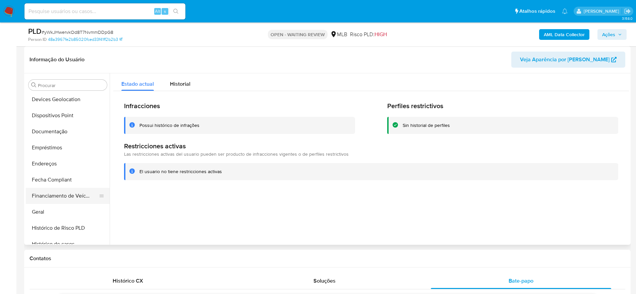
scroll to position [64, 0]
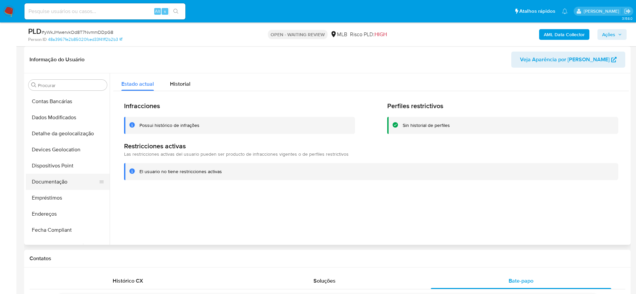
click at [59, 174] on button "Documentação" at bounding box center [65, 182] width 78 height 16
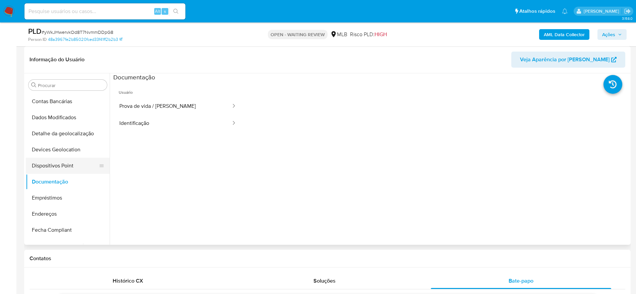
drag, startPoint x: 56, startPoint y: 169, endPoint x: 90, endPoint y: 173, distance: 33.7
click at [56, 169] on button "Dispositivos Point" at bounding box center [65, 166] width 78 height 16
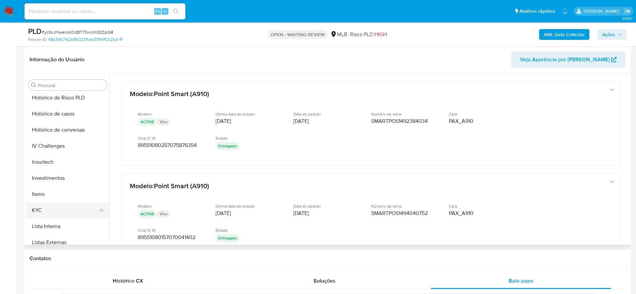
scroll to position [265, 0]
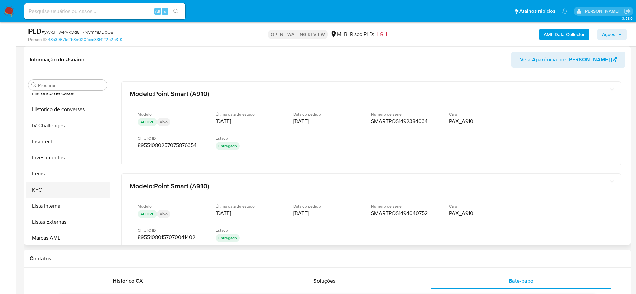
click at [47, 184] on button "KYC" at bounding box center [65, 190] width 78 height 16
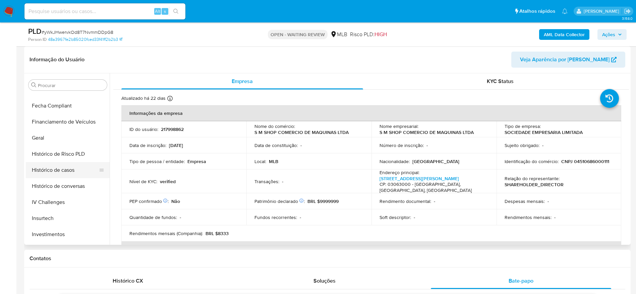
scroll to position [165, 0]
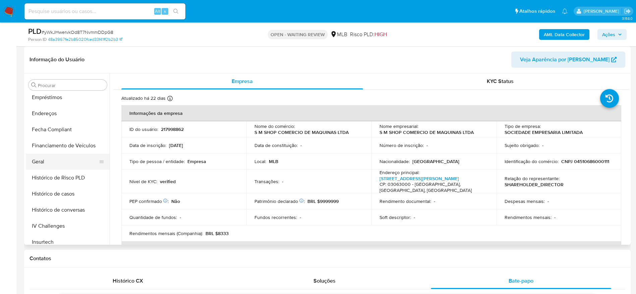
click at [56, 160] on button "Geral" at bounding box center [65, 162] width 78 height 16
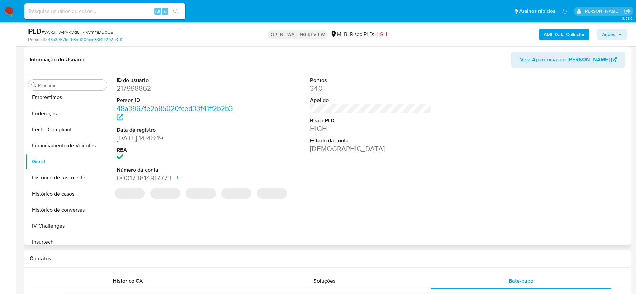
click at [134, 227] on div "ID do usuário 217998862 Person ID 48a3967fe2b85020fced33f41ff2b2b3 Data de regi…" at bounding box center [369, 159] width 519 height 172
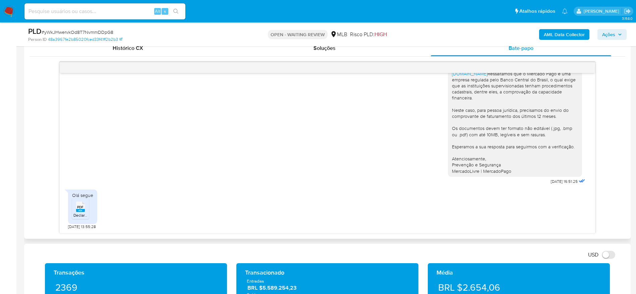
scroll to position [352, 0]
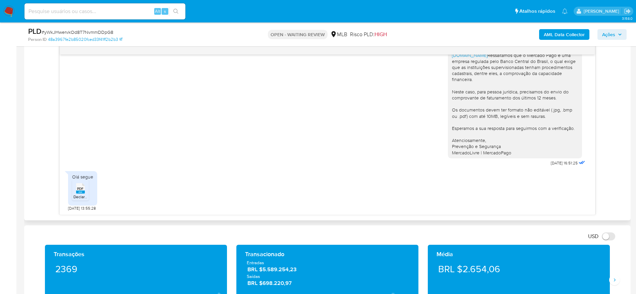
click at [82, 189] on span "PDF" at bounding box center [80, 189] width 6 height 4
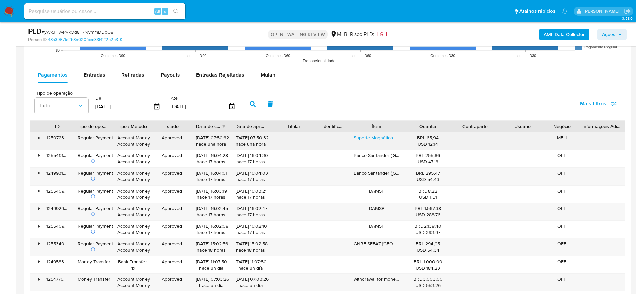
scroll to position [805, 0]
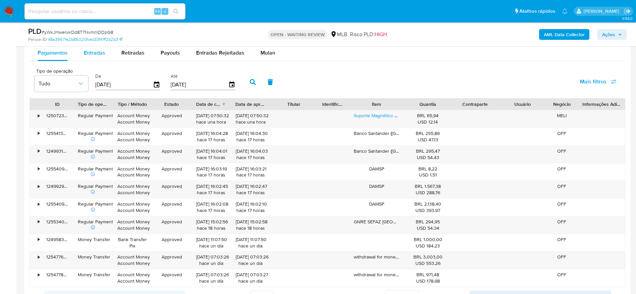
click at [100, 58] on div "Entradas" at bounding box center [94, 53] width 21 height 16
select select "10"
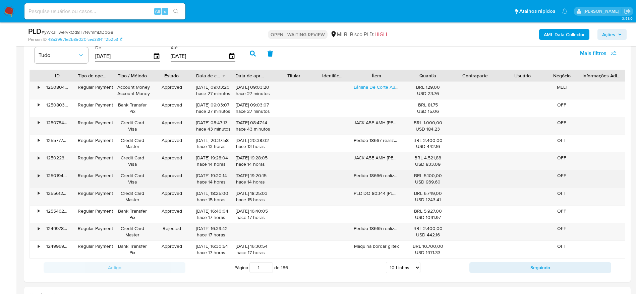
scroll to position [855, 0]
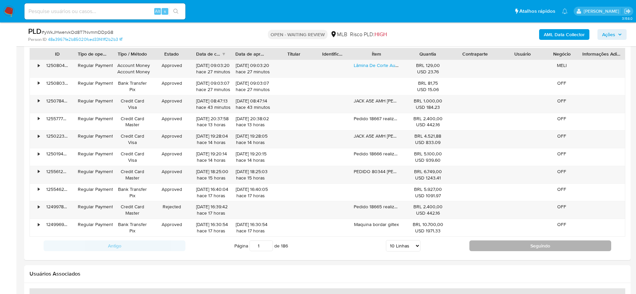
click at [497, 246] on button "Seguindo" at bounding box center [540, 246] width 142 height 11
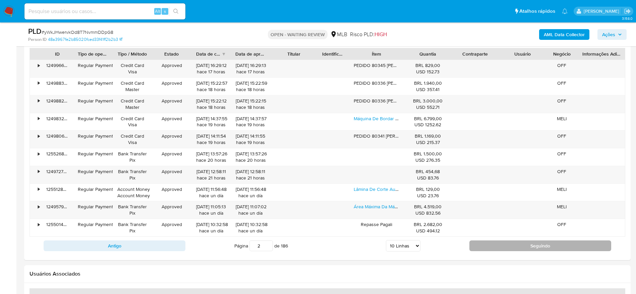
click at [503, 244] on button "Seguindo" at bounding box center [540, 246] width 142 height 11
click at [550, 247] on button "Seguindo" at bounding box center [540, 246] width 142 height 11
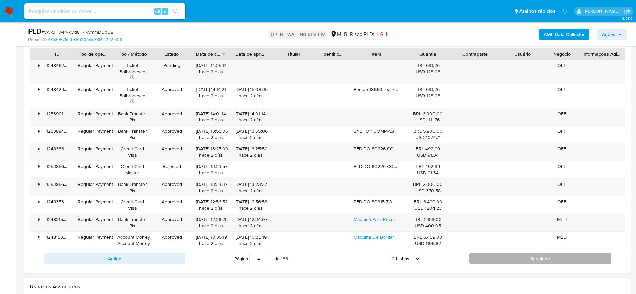
click at [506, 258] on button "Seguindo" at bounding box center [540, 259] width 142 height 11
type input "5"
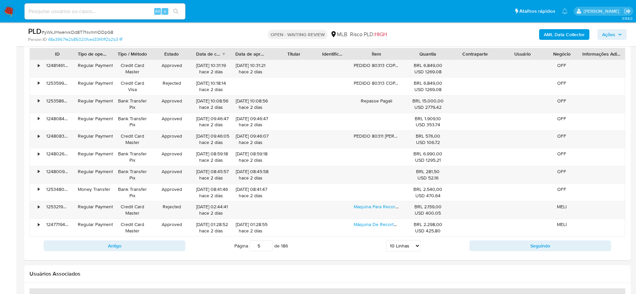
click at [605, 33] on span "Ações" at bounding box center [608, 34] width 13 height 11
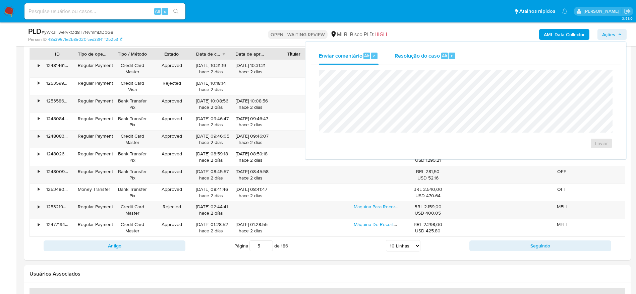
click at [415, 55] on span "Resolução do caso" at bounding box center [417, 56] width 45 height 8
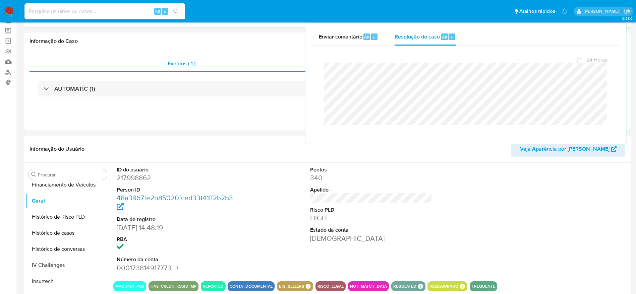
scroll to position [0, 0]
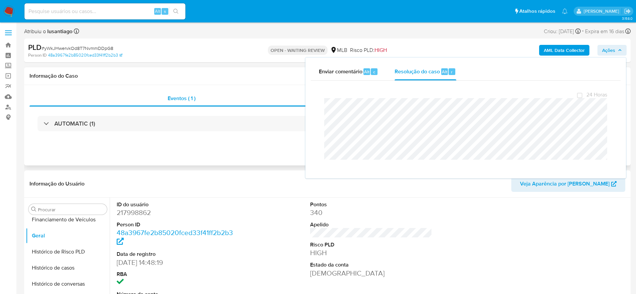
click at [252, 77] on h1 "Informação do Caso" at bounding box center [328, 76] width 596 height 7
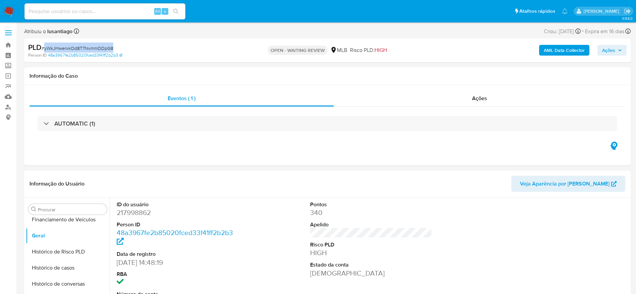
drag, startPoint x: 124, startPoint y: 46, endPoint x: 43, endPoint y: 48, distance: 80.8
click at [43, 48] on div "PLD # yWkJHwervkOd8T7NvmmDDpG8" at bounding box center [126, 48] width 197 height 10
copy span "yWkJHwervkOd8T7NvmmDDpG8"
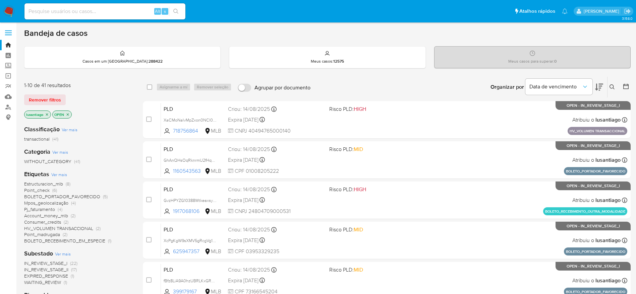
click at [613, 88] on icon at bounding box center [612, 87] width 5 height 5
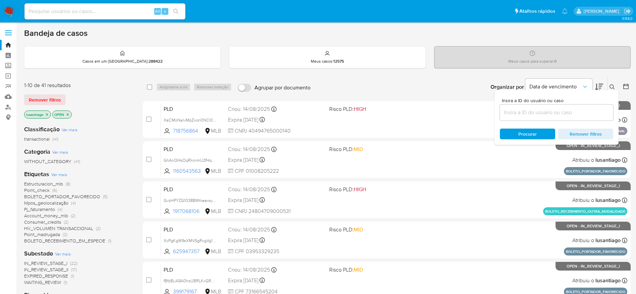
click at [534, 116] on input at bounding box center [556, 112] width 113 height 9
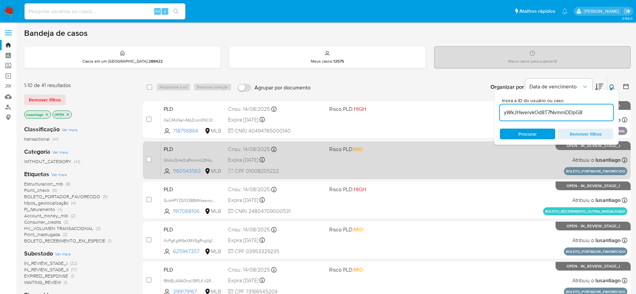
type input "yWkJHwervkOd8T7NvmmDDpG8"
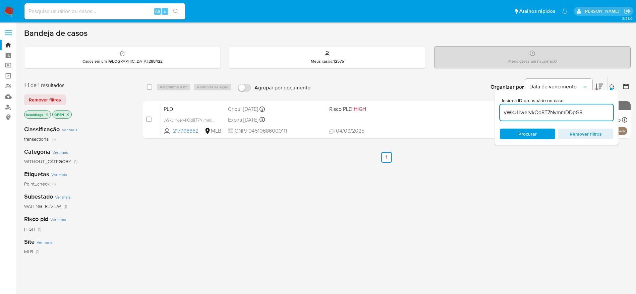
click at [266, 177] on div "select-all-cases-checkbox Asignarme a mí Remover seleção Agrupar por documento …" at bounding box center [387, 228] width 488 height 304
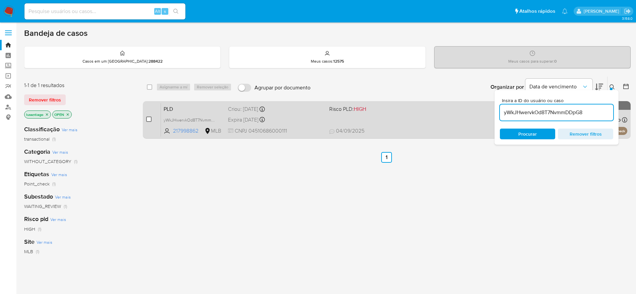
click at [146, 121] on input "checkbox" at bounding box center [148, 119] width 5 height 5
checkbox input "true"
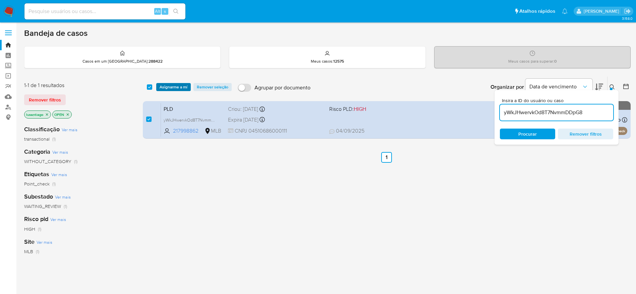
click at [171, 86] on span "Asignarme a mí" at bounding box center [174, 87] width 28 height 7
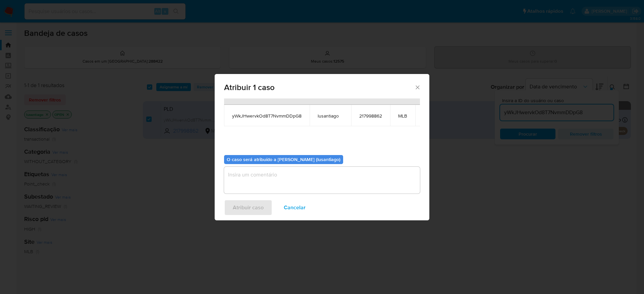
scroll to position [42, 0]
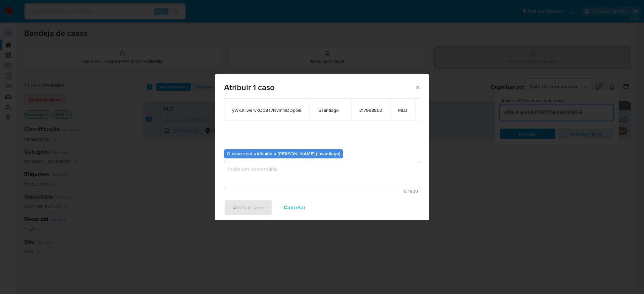
click at [252, 167] on textarea "assign-modal" at bounding box center [322, 174] width 196 height 27
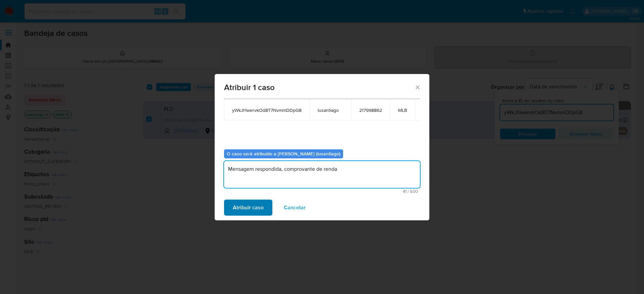
type textarea "Mensagem respondida, comprovante de renda"
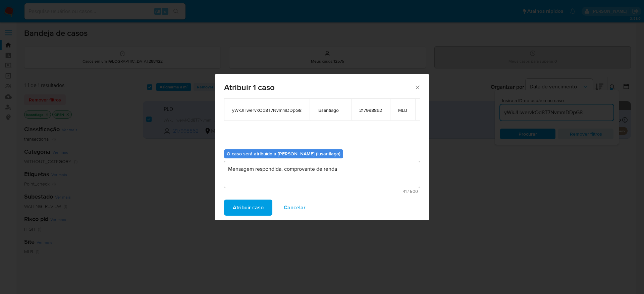
click at [246, 203] on span "Atribuir caso" at bounding box center [248, 208] width 31 height 15
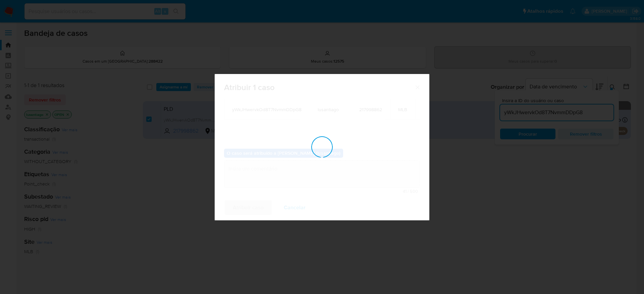
checkbox input "false"
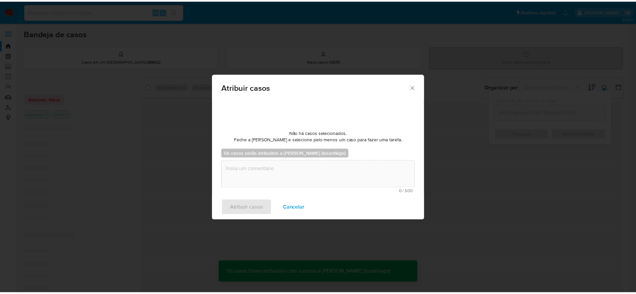
scroll to position [41, 0]
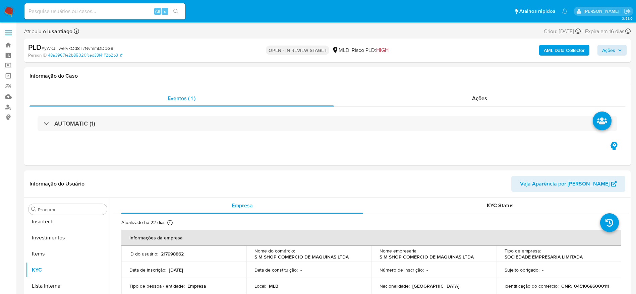
scroll to position [316, 0]
click at [593, 47] on div "AML Data Collector Ações" at bounding box center [528, 51] width 198 height 16
select select "10"
drag, startPoint x: 604, startPoint y: 49, endPoint x: 594, endPoint y: 55, distance: 11.6
click at [604, 49] on span "Ações" at bounding box center [608, 50] width 13 height 11
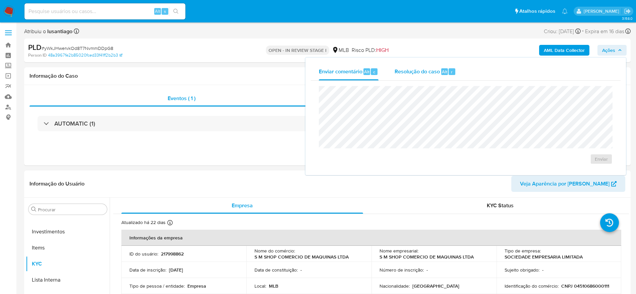
drag, startPoint x: 391, startPoint y: 72, endPoint x: 412, endPoint y: 78, distance: 22.0
click at [393, 74] on button "Resolução do caso Alt r" at bounding box center [425, 71] width 77 height 17
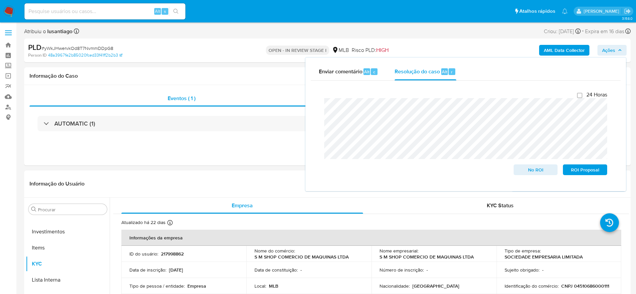
click at [574, 49] on b "AML Data Collector" at bounding box center [564, 50] width 41 height 11
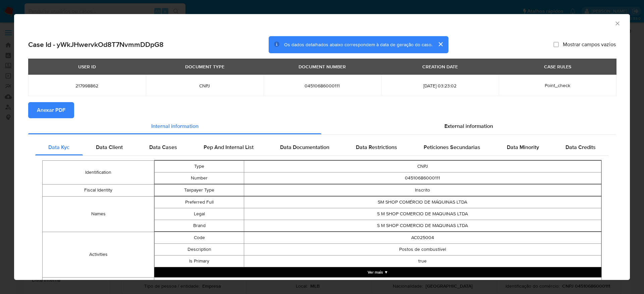
click at [47, 108] on span "Anexar PDF" at bounding box center [51, 110] width 29 height 15
click at [614, 23] on icon "Fechar a janela" at bounding box center [617, 23] width 7 height 7
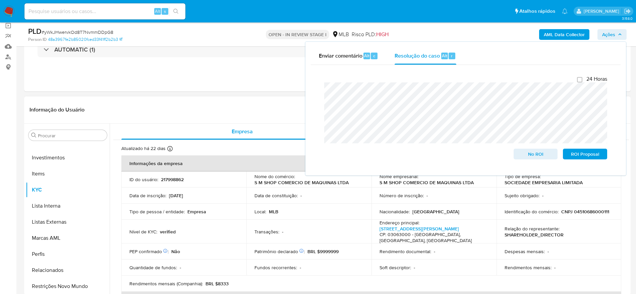
scroll to position [0, 0]
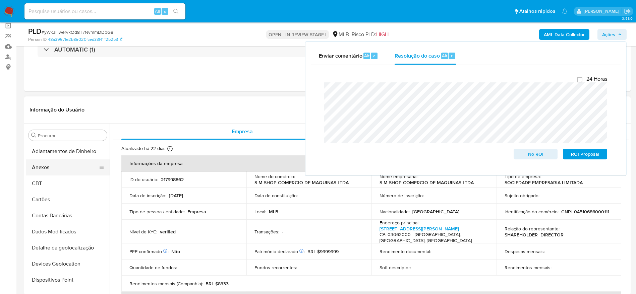
click at [57, 167] on button "Anexos" at bounding box center [65, 168] width 78 height 16
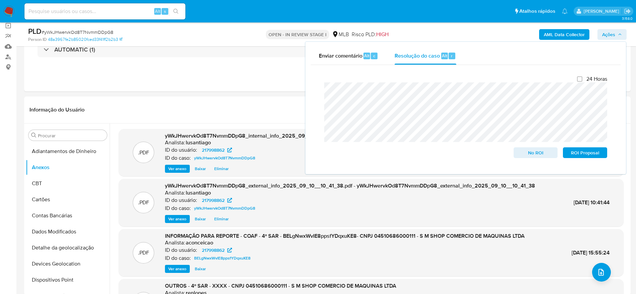
click at [603, 36] on span "Ações" at bounding box center [608, 34] width 13 height 11
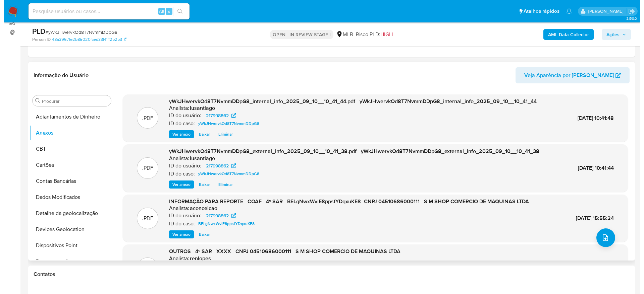
scroll to position [101, 0]
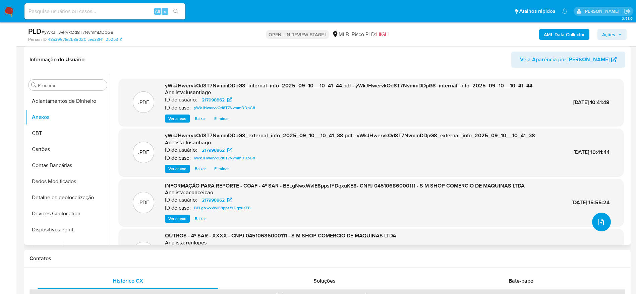
click at [597, 221] on icon "upload-file" at bounding box center [601, 222] width 8 height 8
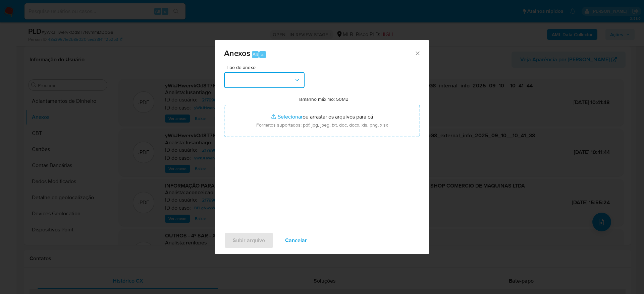
click at [288, 82] on button "button" at bounding box center [264, 80] width 80 height 16
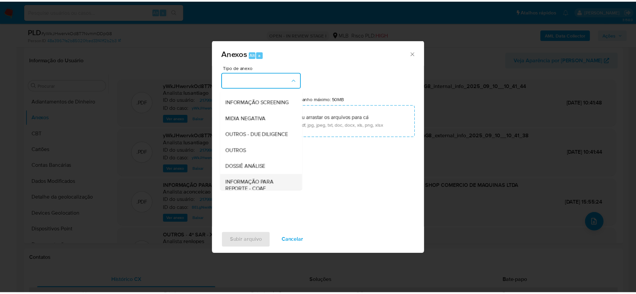
scroll to position [103, 0]
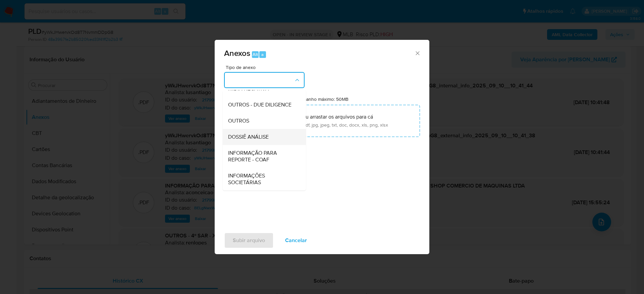
click at [247, 137] on span "DOSSIÊ ANÁLISE" at bounding box center [248, 137] width 41 height 7
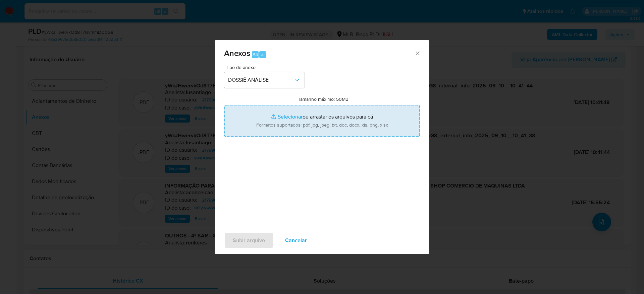
type input "C:\fakepath\Mulan 217998862_2025_09_10_07_24_40.xlsx"
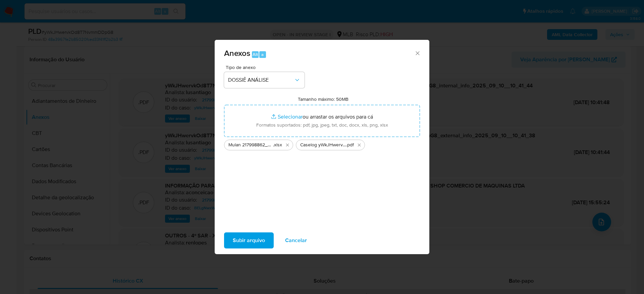
click at [247, 239] on span "Subir arquivo" at bounding box center [249, 240] width 32 height 15
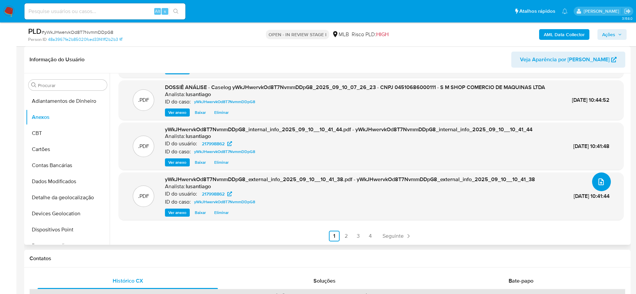
scroll to position [0, 0]
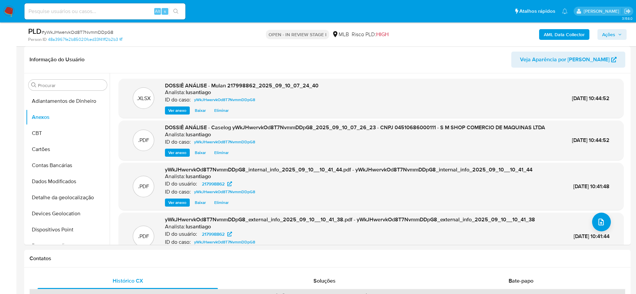
click at [604, 39] on span "Ações" at bounding box center [608, 34] width 13 height 11
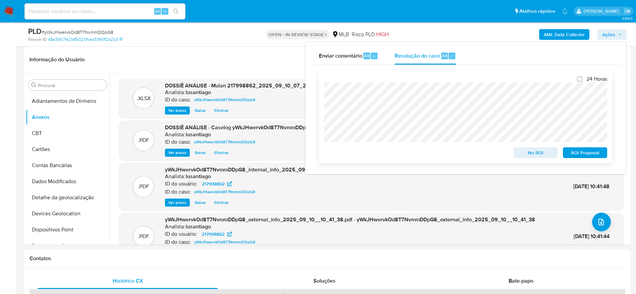
click at [532, 154] on span "No ROI" at bounding box center [535, 152] width 35 height 9
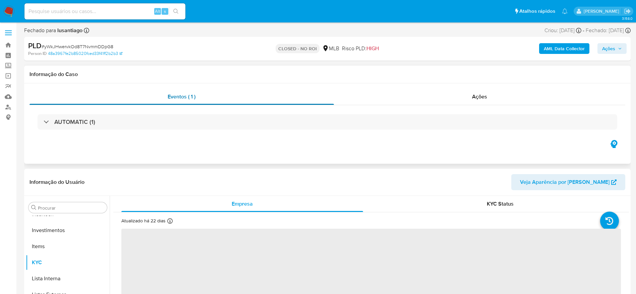
scroll to position [316, 0]
click at [9, 57] on link "Painel" at bounding box center [40, 55] width 80 height 10
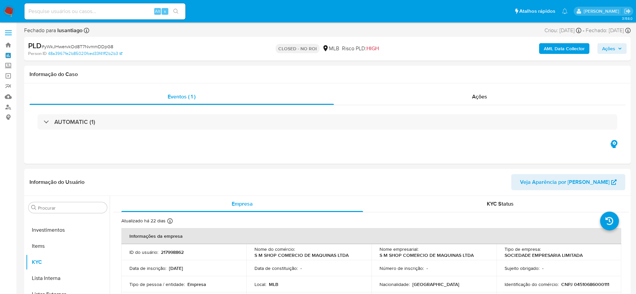
select select "10"
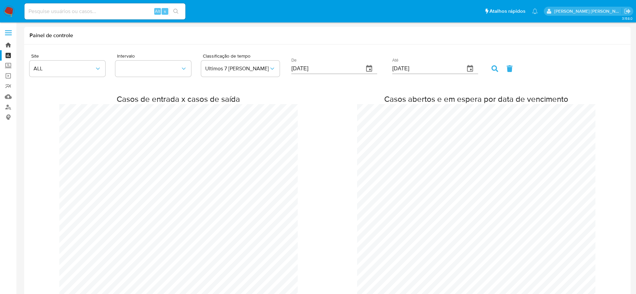
click at [9, 42] on link "Bandeja" at bounding box center [40, 45] width 80 height 10
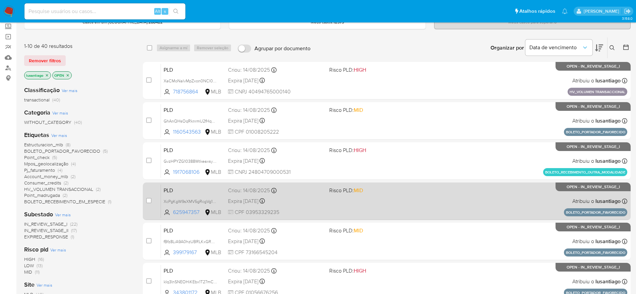
scroll to position [101, 0]
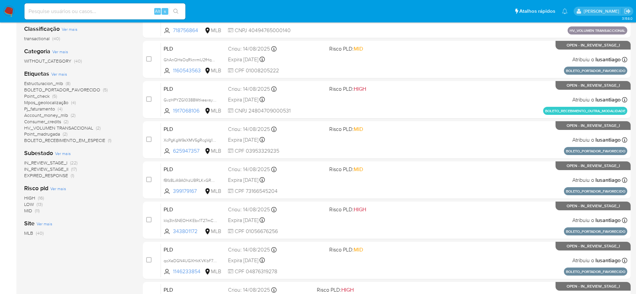
click at [37, 122] on span "Consumer_credits" at bounding box center [42, 121] width 37 height 7
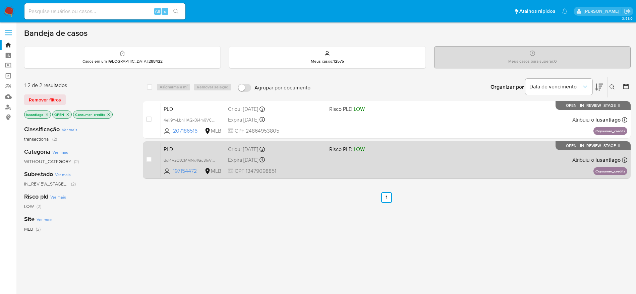
click at [300, 157] on div "Expira in 16 days Expira em 26/09/2025 00:15:55" at bounding box center [276, 160] width 96 height 9
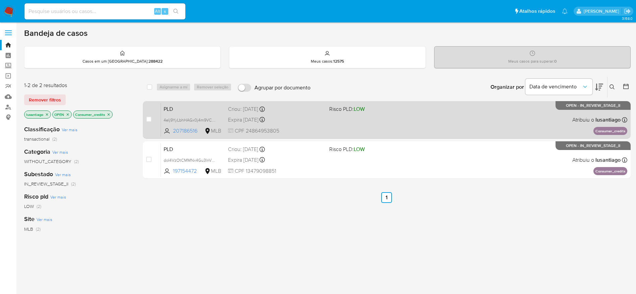
click at [294, 116] on div "Expira in 16 days Expira em 26/09/2025 00:31:23" at bounding box center [276, 119] width 96 height 9
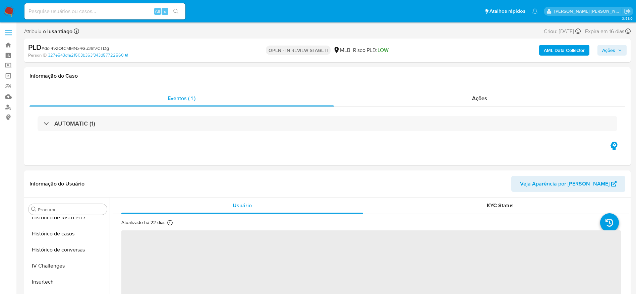
scroll to position [316, 0]
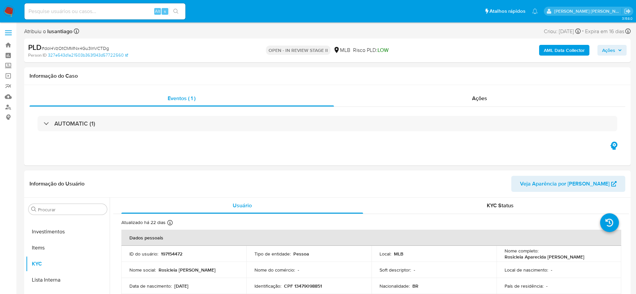
select select "10"
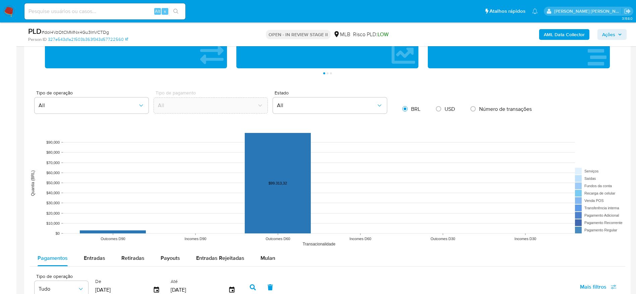
scroll to position [553, 0]
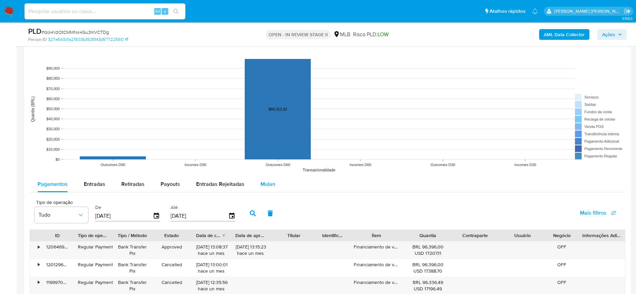
drag, startPoint x: 257, startPoint y: 187, endPoint x: 264, endPoint y: 182, distance: 9.2
click at [263, 183] on button "Mulan" at bounding box center [268, 184] width 31 height 16
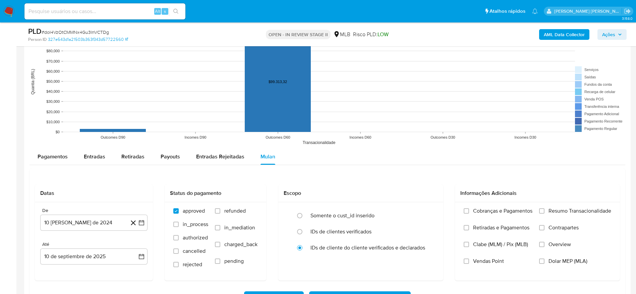
scroll to position [604, 0]
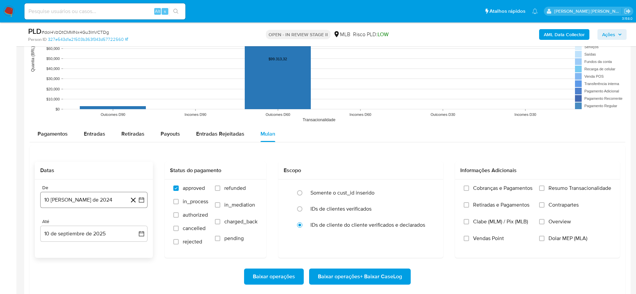
click at [64, 200] on button "10 de agosto de 2024" at bounding box center [93, 200] width 107 height 16
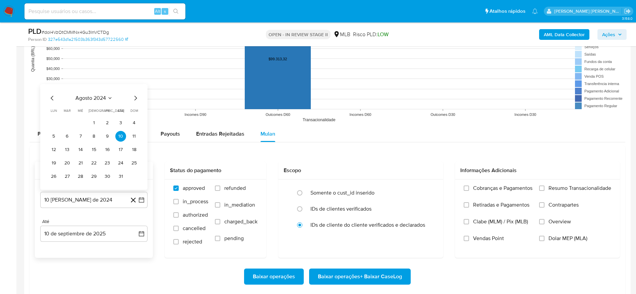
click at [90, 100] on span "agosto 2024" at bounding box center [90, 98] width 31 height 7
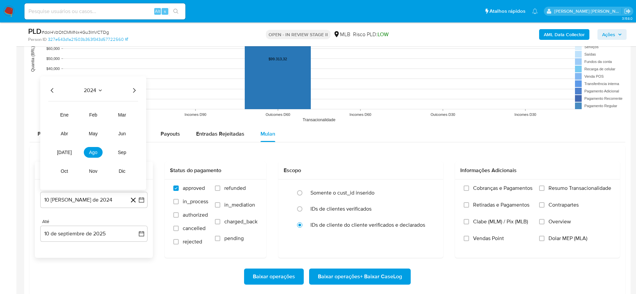
click at [133, 91] on icon "Año siguiente" at bounding box center [134, 91] width 8 height 8
click at [65, 155] on span "jul" at bounding box center [64, 152] width 15 height 5
click at [68, 121] on button "1" at bounding box center [67, 123] width 11 height 11
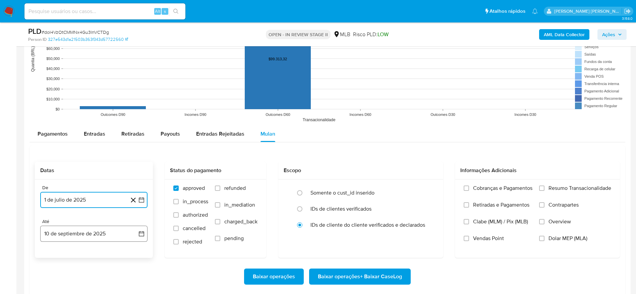
click at [62, 235] on button "10 de septiembre de 2025" at bounding box center [93, 234] width 107 height 16
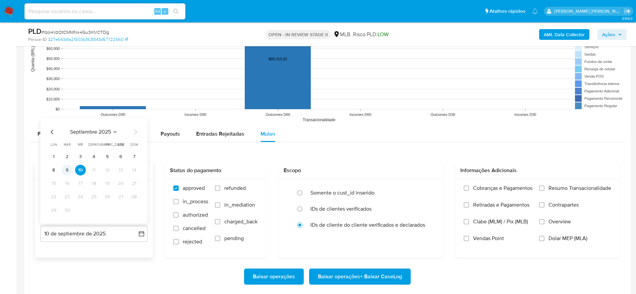
click at [70, 173] on button "9" at bounding box center [67, 170] width 11 height 11
click at [546, 190] on label "Resumo Transacionalidade" at bounding box center [575, 193] width 72 height 17
click at [545, 190] on input "Resumo Transacionalidade" at bounding box center [541, 188] width 5 height 5
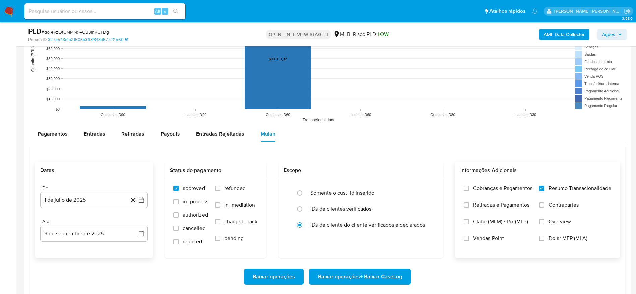
click at [368, 274] on span "Baixar operações + Baixar CaseLog" at bounding box center [360, 277] width 84 height 15
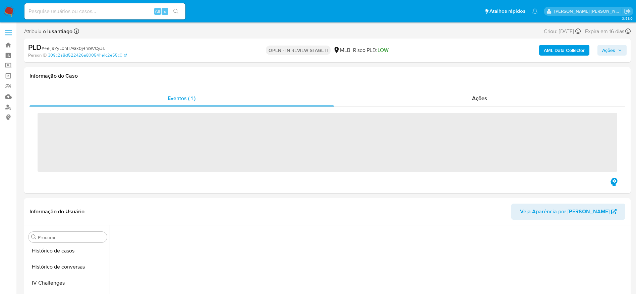
scroll to position [289, 0]
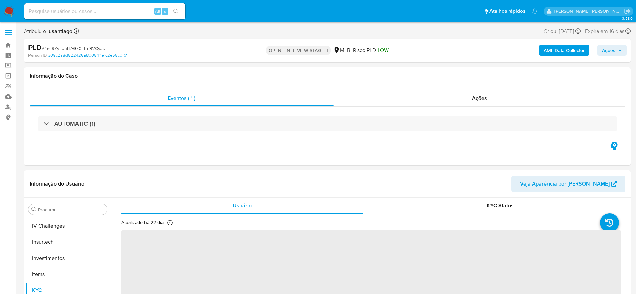
select select "10"
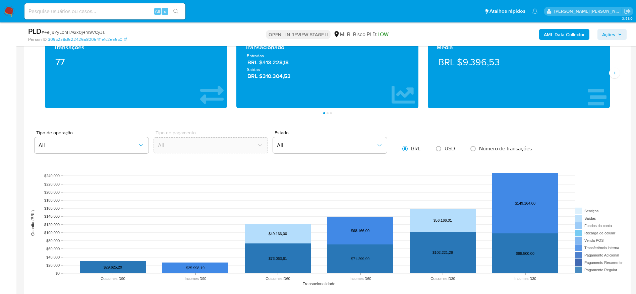
scroll to position [704, 0]
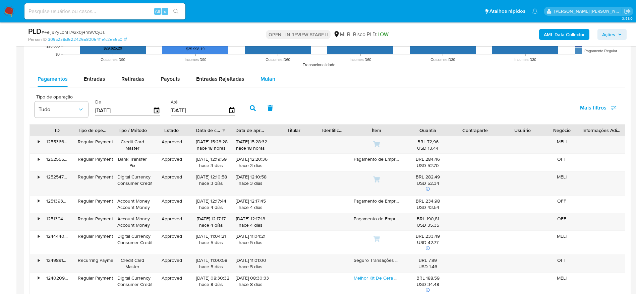
drag, startPoint x: 267, startPoint y: 78, endPoint x: 257, endPoint y: 87, distance: 13.6
click at [267, 78] on span "Mulan" at bounding box center [268, 79] width 15 height 8
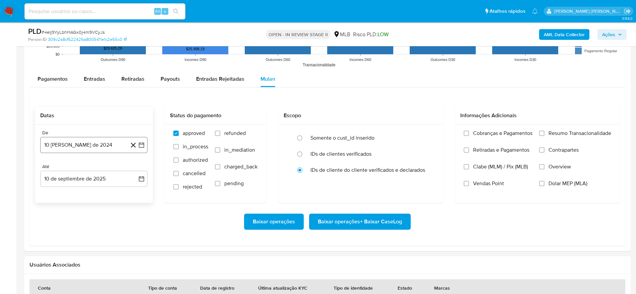
click at [98, 139] on button "10 [PERSON_NAME] de 2024" at bounding box center [93, 145] width 107 height 16
click at [77, 169] on span "agosto 2024" at bounding box center [90, 169] width 31 height 7
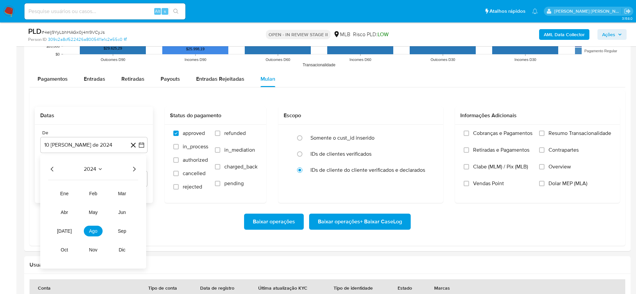
click at [134, 171] on icon "Año siguiente" at bounding box center [134, 169] width 8 height 8
click at [65, 231] on span "[DATE]" at bounding box center [64, 231] width 15 height 5
click at [67, 194] on button "1" at bounding box center [67, 194] width 11 height 11
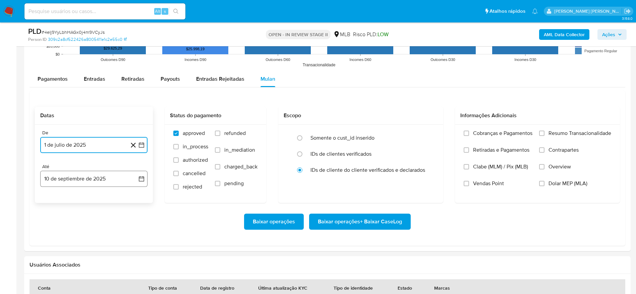
click at [85, 180] on button "10 de septiembre de 2025" at bounding box center [93, 179] width 107 height 16
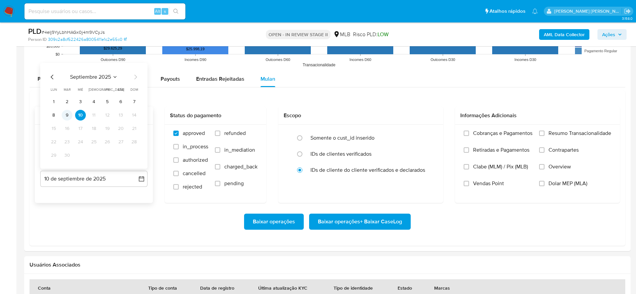
click at [69, 113] on button "9" at bounding box center [67, 115] width 11 height 11
click at [555, 134] on span "Resumo Transacionalidade" at bounding box center [580, 133] width 63 height 7
click at [545, 134] on input "Resumo Transacionalidade" at bounding box center [541, 133] width 5 height 5
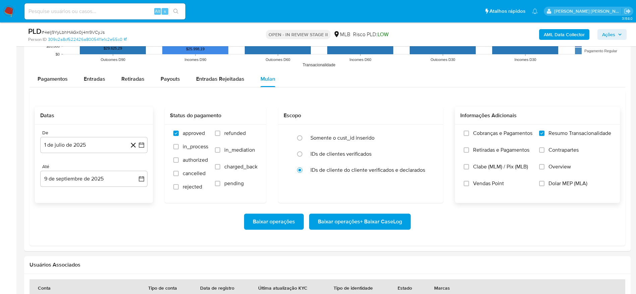
click at [371, 221] on span "Baixar operações + Baixar CaseLog" at bounding box center [360, 222] width 84 height 15
